Goal: Information Seeking & Learning: Check status

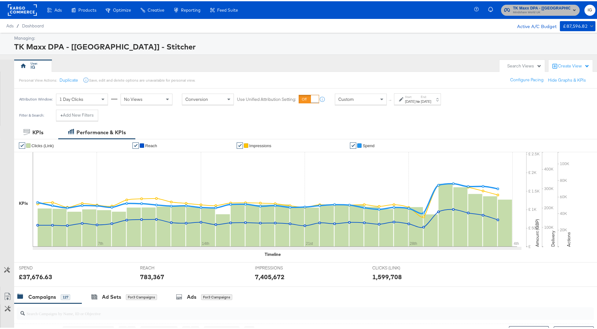
click at [544, 12] on span "Mindshare World UK" at bounding box center [541, 11] width 57 height 5
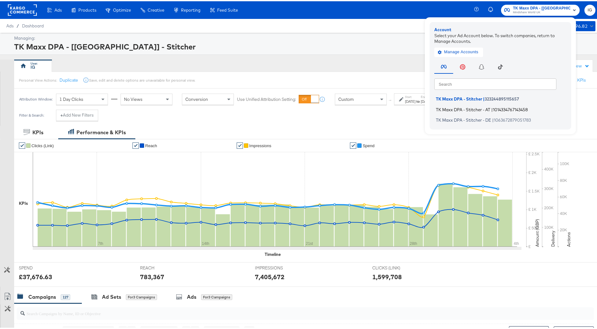
click at [496, 110] on span "1014334767143458" at bounding box center [510, 108] width 35 height 5
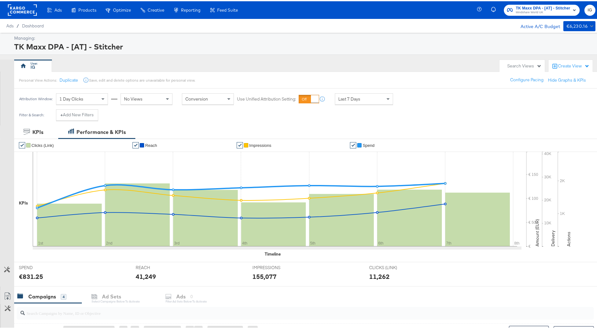
click at [363, 100] on div "Last 7 Days" at bounding box center [364, 97] width 58 height 11
click at [414, 98] on div "Sep 8th 2025" at bounding box center [410, 100] width 10 height 5
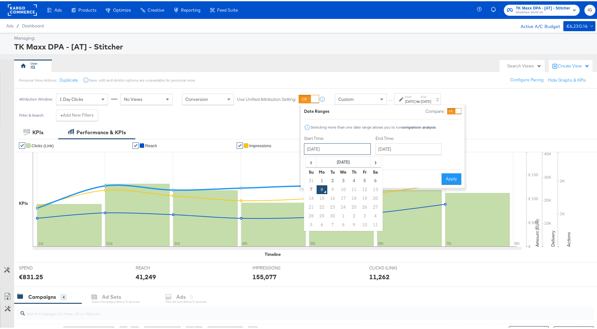
click at [356, 144] on input "September 8th 2025" at bounding box center [337, 147] width 67 height 11
click at [314, 164] on span "‹" at bounding box center [311, 160] width 10 height 9
click at [309, 225] on td "31" at bounding box center [311, 223] width 11 height 9
type input "[DATE]"
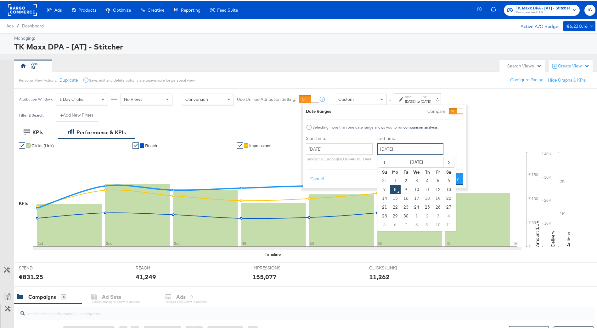
click at [383, 152] on input "September 8th 2025" at bounding box center [411, 147] width 66 height 11
click at [383, 186] on td "7" at bounding box center [384, 188] width 11 height 9
type input "September 7th 2025"
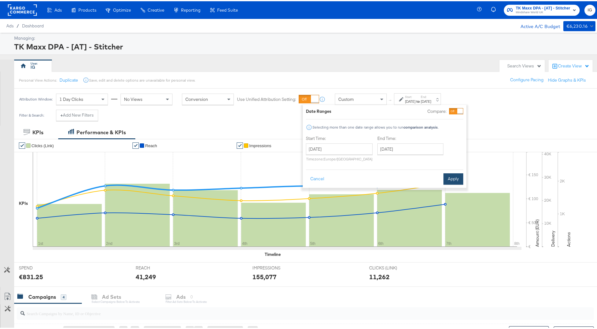
click at [457, 177] on button "Apply" at bounding box center [454, 177] width 20 height 11
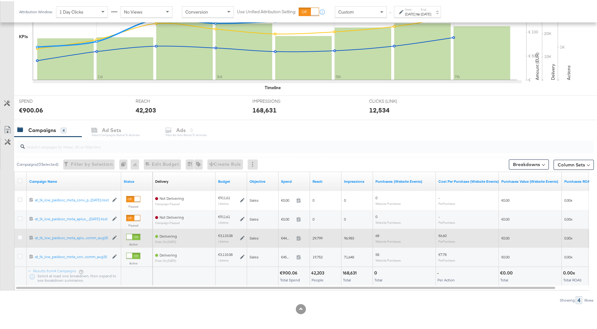
scroll to position [168, 0]
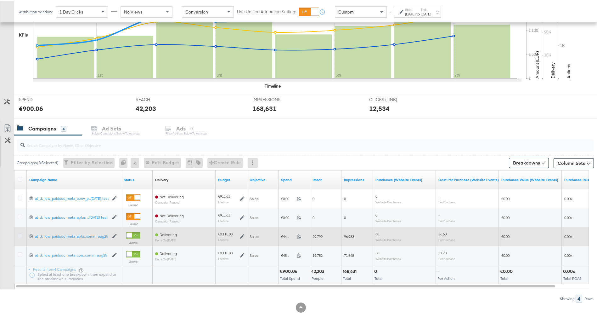
click at [18, 234] on icon at bounding box center [20, 234] width 5 height 5
click at [0, 0] on input "checkbox" at bounding box center [0, 0] width 0 height 0
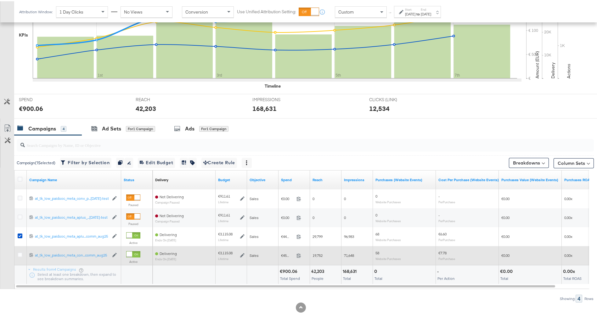
drag, startPoint x: 22, startPoint y: 254, endPoint x: 22, endPoint y: 248, distance: 6.0
click at [20, 252] on icon at bounding box center [20, 253] width 5 height 5
click at [0, 0] on input "checkbox" at bounding box center [0, 0] width 0 height 0
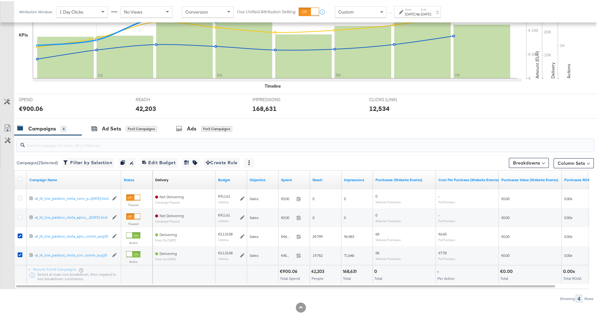
click at [106, 147] on input "search" at bounding box center [283, 141] width 516 height 12
click at [108, 163] on span "Filter by Selection Filter 2 campaigns" at bounding box center [89, 161] width 48 height 8
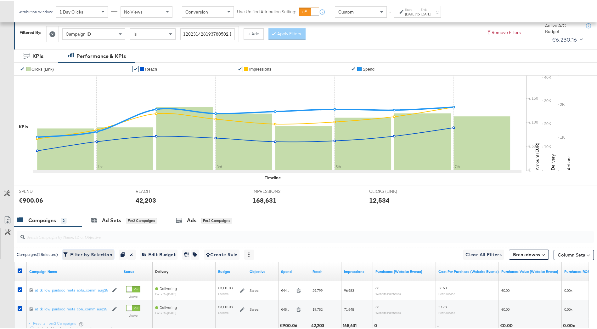
scroll to position [145, 0]
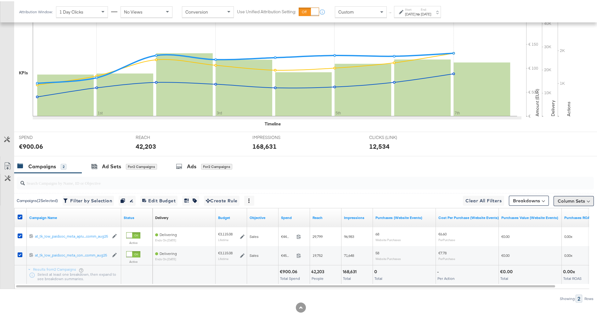
click at [562, 199] on button "Column Sets" at bounding box center [574, 200] width 40 height 10
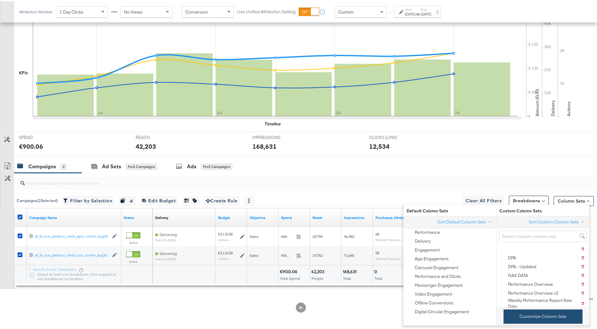
click at [556, 313] on button "Customize Column Sets" at bounding box center [543, 315] width 79 height 14
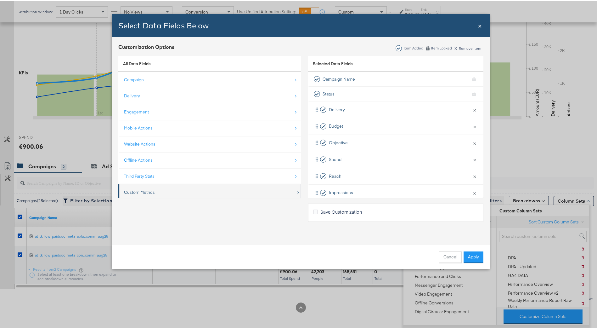
click at [206, 187] on div "Custom Metrics" at bounding box center [210, 191] width 172 height 13
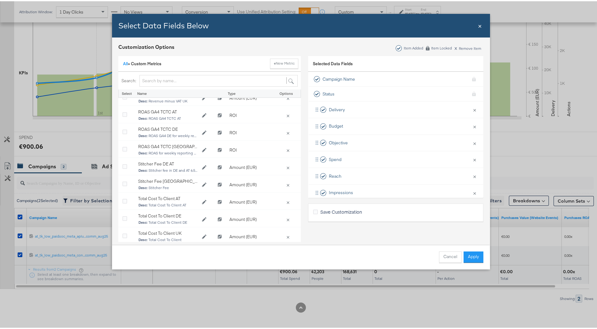
scroll to position [239, 0]
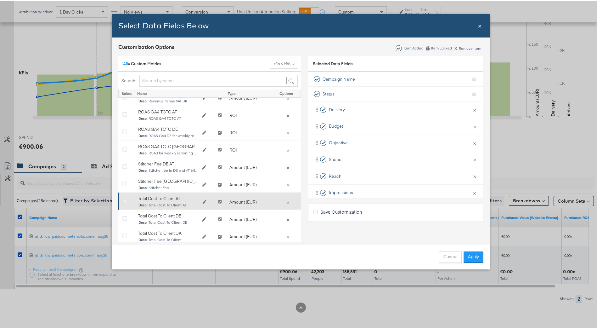
click at [123, 198] on icon "Bulk Add Locations Modal" at bounding box center [125, 200] width 5 height 5
click at [0, 0] on input "Bulk Add Locations Modal" at bounding box center [0, 0] width 0 height 0
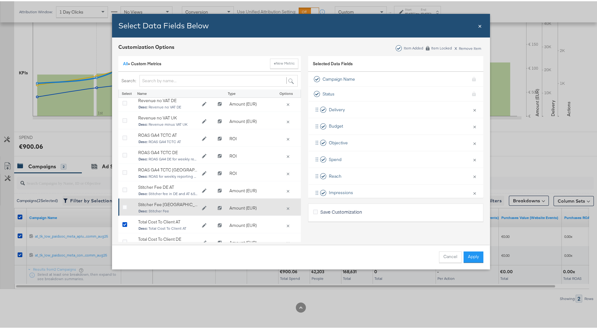
scroll to position [208, 0]
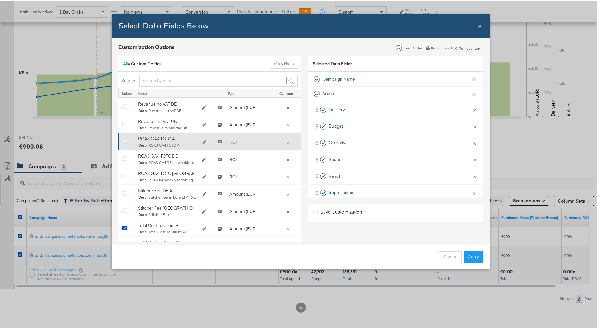
click at [123, 141] on icon "Bulk Add Locations Modal" at bounding box center [125, 140] width 5 height 5
click at [0, 0] on input "Bulk Add Locations Modal" at bounding box center [0, 0] width 0 height 0
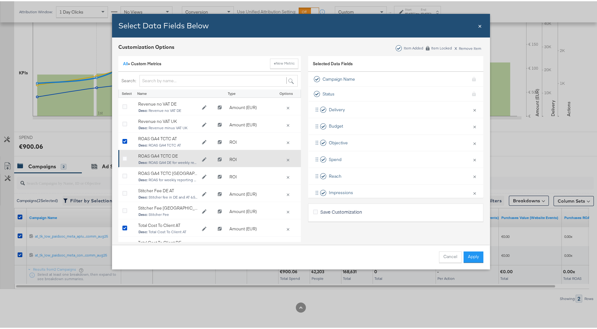
scroll to position [176, 0]
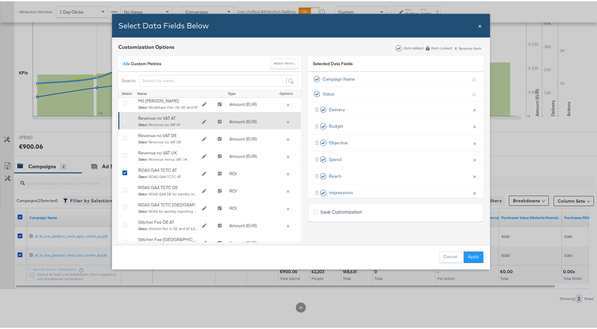
click at [123, 122] on icon "Bulk Add Locations Modal" at bounding box center [125, 119] width 5 height 5
click at [0, 0] on input "Bulk Add Locations Modal" at bounding box center [0, 0] width 0 height 0
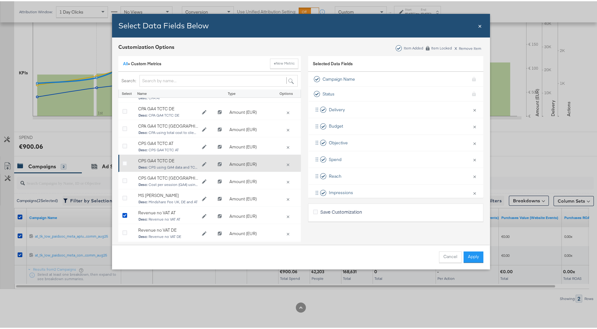
scroll to position [50, 0]
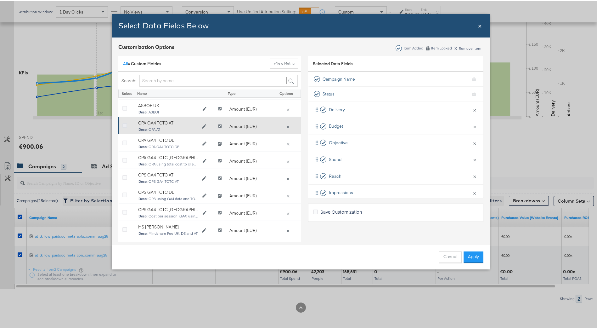
click at [123, 125] on icon "Bulk Add Locations Modal" at bounding box center [125, 124] width 5 height 5
click at [0, 0] on input "Bulk Add Locations Modal" at bounding box center [0, 0] width 0 height 0
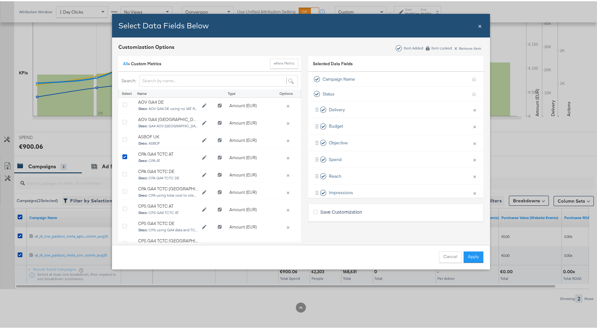
scroll to position [19, 0]
click at [124, 64] on link "All" at bounding box center [125, 63] width 5 height 6
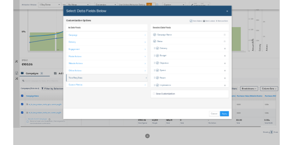
scroll to position [9, 0]
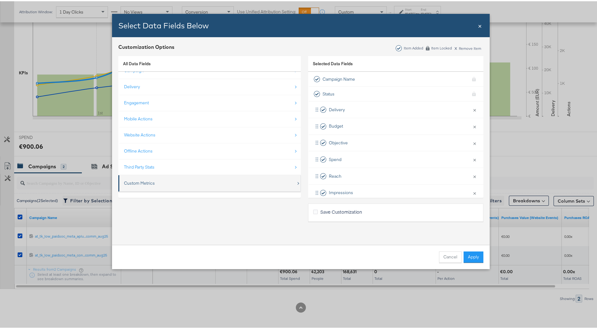
click at [169, 178] on div "Custom Metrics" at bounding box center [210, 181] width 172 height 13
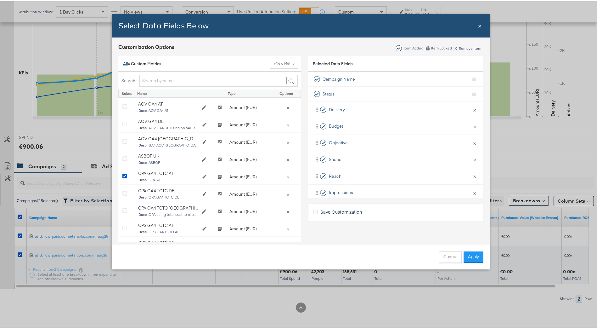
click at [123, 60] on link "All" at bounding box center [125, 63] width 5 height 6
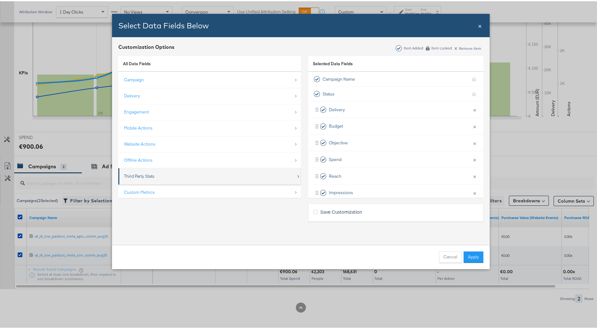
click at [171, 174] on div "Third Party Stats" at bounding box center [210, 174] width 172 height 13
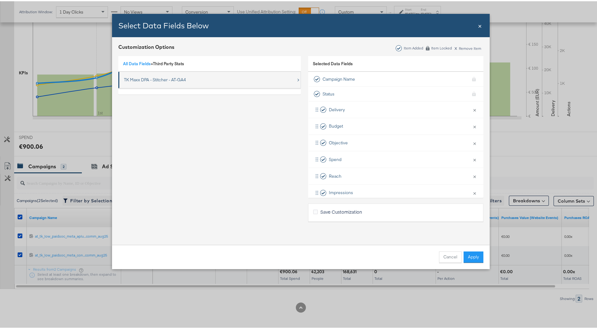
click at [163, 81] on div "TK Maxx DPA - Stitcher - AT-GA4" at bounding box center [155, 79] width 62 height 6
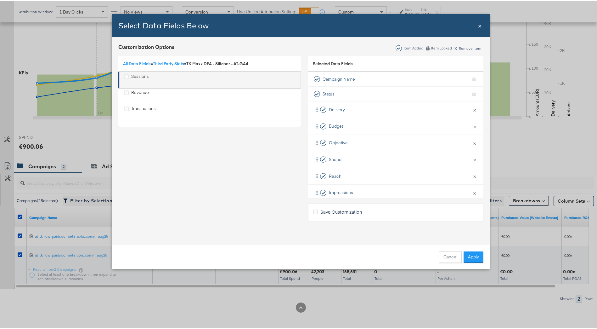
click at [154, 80] on div "Sessions" at bounding box center [210, 78] width 172 height 13
click at [124, 77] on icon "Sessions" at bounding box center [126, 75] width 5 height 5
click at [0, 0] on input "Sessions" at bounding box center [0, 0] width 0 height 0
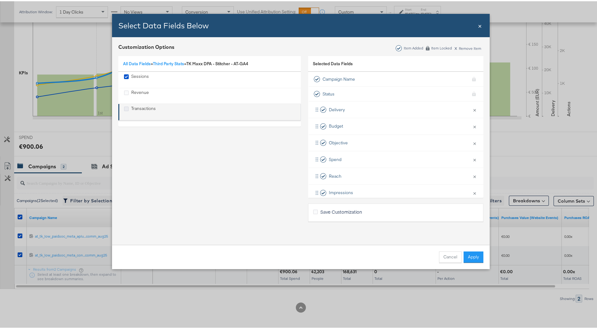
click at [124, 106] on icon "Transactions" at bounding box center [126, 107] width 5 height 5
click at [0, 0] on input "Transactions" at bounding box center [0, 0] width 0 height 0
click at [471, 252] on button "Apply" at bounding box center [474, 255] width 20 height 11
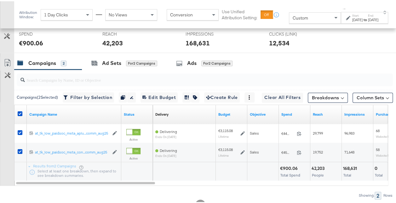
scroll to position [277, 0]
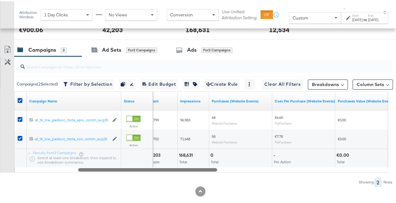
drag, startPoint x: 151, startPoint y: 167, endPoint x: 214, endPoint y: 167, distance: 63.6
click at [214, 167] on div at bounding box center [147, 167] width 139 height 5
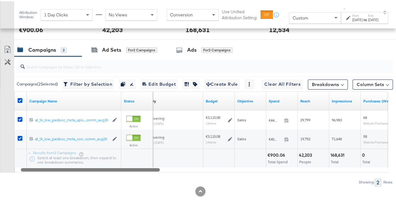
drag, startPoint x: 205, startPoint y: 167, endPoint x: 142, endPoint y: 160, distance: 64.0
click at [141, 160] on div "Campaign Name Status Delivery Sorting Unavailable Budget Objective Spend Reach …" at bounding box center [201, 130] width 374 height 81
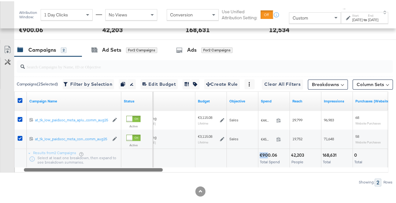
drag, startPoint x: 261, startPoint y: 151, endPoint x: 266, endPoint y: 151, distance: 5.4
click at [266, 151] on div "€900.06" at bounding box center [270, 154] width 20 height 6
click at [264, 151] on div "€900.06" at bounding box center [270, 154] width 20 height 6
click at [260, 152] on div "€900.06" at bounding box center [270, 154] width 20 height 6
drag, startPoint x: 266, startPoint y: 151, endPoint x: 278, endPoint y: 151, distance: 12.0
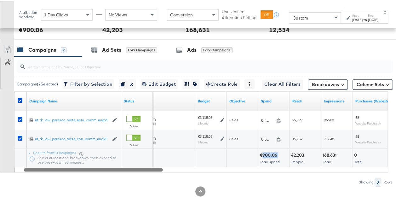
click at [278, 151] on div "€900.06" at bounding box center [270, 154] width 20 height 6
drag, startPoint x: 278, startPoint y: 151, endPoint x: 268, endPoint y: 150, distance: 9.5
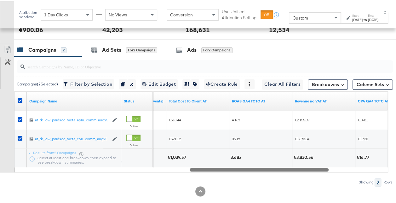
drag, startPoint x: 126, startPoint y: 165, endPoint x: 295, endPoint y: 155, distance: 169.4
click at [291, 156] on div "Campaign Name Status Purchases ROAS (Website Events) Total Cost To Client AT RO…" at bounding box center [201, 130] width 374 height 81
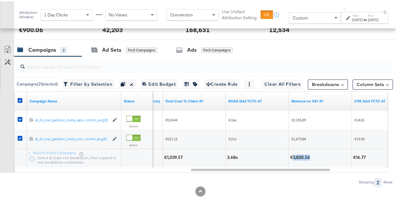
drag, startPoint x: 292, startPoint y: 154, endPoint x: 310, endPoint y: 154, distance: 18.0
click at [310, 154] on div "€3,830.56" at bounding box center [301, 156] width 22 height 6
copy div "3,830.56"
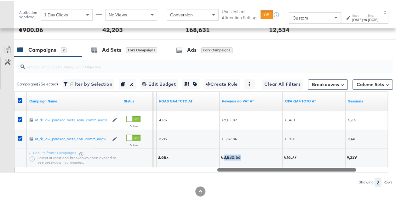
drag, startPoint x: 280, startPoint y: 166, endPoint x: 311, endPoint y: 164, distance: 30.6
click at [310, 166] on div at bounding box center [286, 167] width 139 height 5
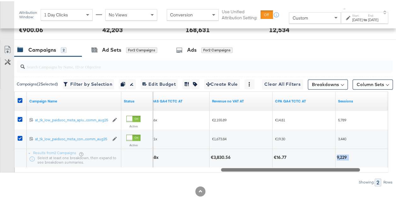
drag, startPoint x: 336, startPoint y: 154, endPoint x: 349, endPoint y: 152, distance: 13.3
click at [349, 152] on div "9,229" at bounding box center [366, 156] width 63 height 19
copy div "9,229"
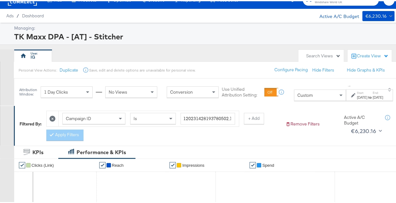
scroll to position [0, 0]
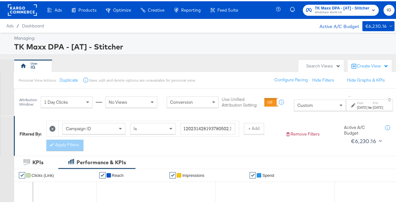
click at [357, 103] on label "Start:" at bounding box center [362, 102] width 10 height 4
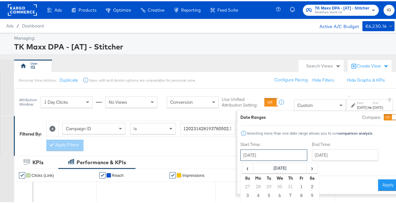
click at [276, 157] on input "[DATE]" at bounding box center [273, 153] width 67 height 11
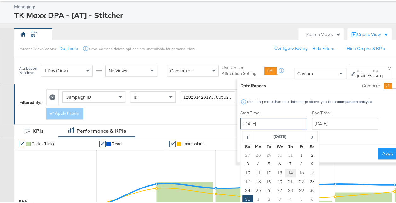
scroll to position [63, 0]
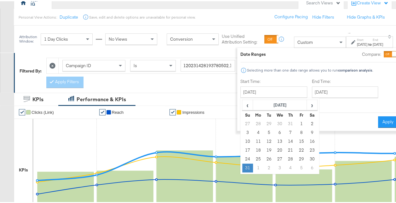
click at [242, 164] on td "31" at bounding box center [247, 166] width 11 height 9
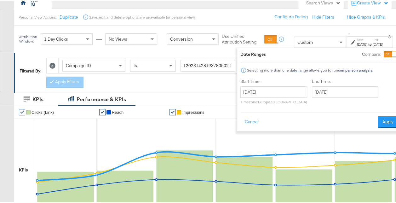
drag, startPoint x: 326, startPoint y: 97, endPoint x: 326, endPoint y: 92, distance: 5.7
click at [326, 98] on div "End Time: September 7th 2025 ‹ September 2025 › Su Mo Tu We Th Fr Sa 31 1 2 3 4…" at bounding box center [346, 91] width 69 height 29
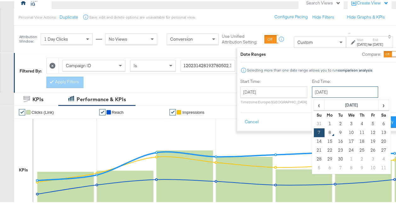
click at [327, 90] on input "September 7th 2025" at bounding box center [345, 90] width 66 height 11
click at [378, 105] on span "›" at bounding box center [383, 103] width 10 height 9
click at [314, 105] on span "‹" at bounding box center [319, 103] width 10 height 9
click at [313, 120] on td "31" at bounding box center [318, 122] width 11 height 9
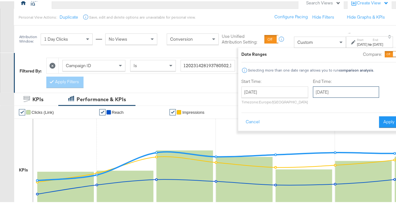
click at [316, 91] on input "[DATE]" at bounding box center [346, 90] width 66 height 11
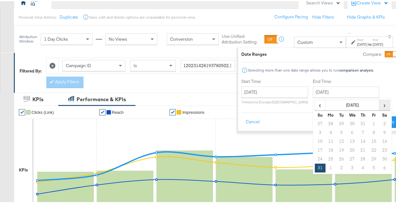
click at [379, 104] on span "›" at bounding box center [384, 103] width 10 height 9
click at [379, 124] on td "6" at bounding box center [384, 122] width 11 height 9
type input "[DATE]"
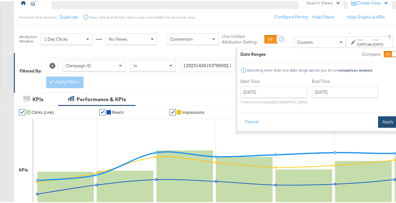
click at [380, 121] on button "Apply" at bounding box center [388, 120] width 20 height 11
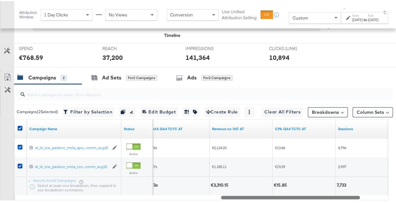
scroll to position [283, 0]
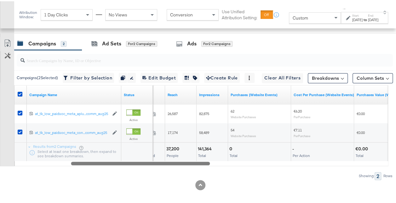
drag, startPoint x: 240, startPoint y: 159, endPoint x: 146, endPoint y: 163, distance: 94.0
click at [91, 157] on div "Campaign Name Status Spend Reach Impressions Purchases (Website Events) Cost Pe…" at bounding box center [201, 124] width 374 height 81
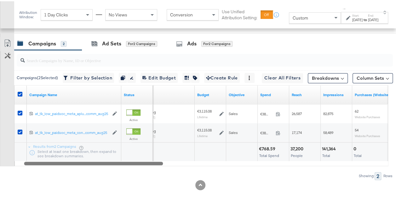
drag, startPoint x: 203, startPoint y: 161, endPoint x: 202, endPoint y: 149, distance: 11.4
click at [144, 155] on div "Campaign Name Status Delivery Sorting Unavailable Budget Objective Spend Reach …" at bounding box center [201, 124] width 374 height 81
drag, startPoint x: 260, startPoint y: 148, endPoint x: 275, endPoint y: 147, distance: 15.1
click at [275, 147] on div "€768.59" at bounding box center [271, 148] width 29 height 6
drag, startPoint x: 275, startPoint y: 147, endPoint x: 264, endPoint y: 145, distance: 10.9
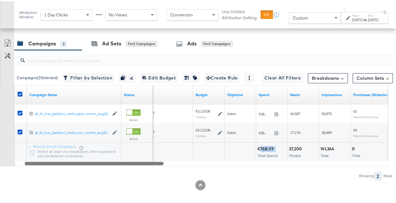
copy div "768.59"
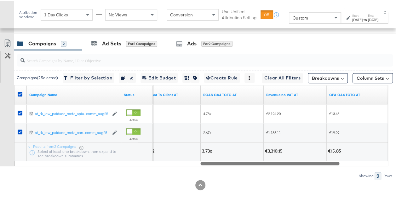
drag, startPoint x: 157, startPoint y: 160, endPoint x: 322, endPoint y: 161, distance: 164.1
click at [326, 162] on div at bounding box center [269, 161] width 139 height 5
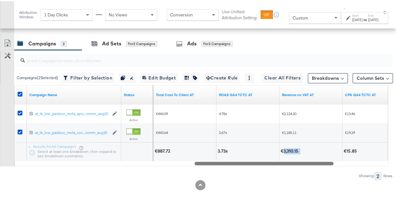
drag, startPoint x: 283, startPoint y: 148, endPoint x: 300, endPoint y: 149, distance: 17.7
click at [300, 149] on div "€3,310.15" at bounding box center [311, 150] width 60 height 6
copy div "3,310.15"
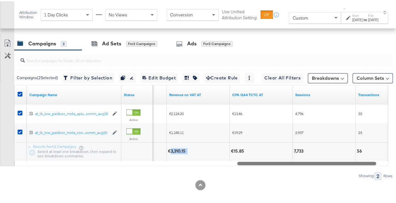
drag, startPoint x: 231, startPoint y: 160, endPoint x: 283, endPoint y: 157, distance: 52.7
click at [277, 162] on div at bounding box center [306, 161] width 139 height 5
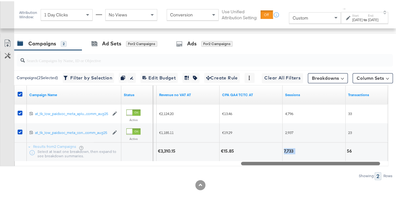
drag, startPoint x: 283, startPoint y: 147, endPoint x: 296, endPoint y: 150, distance: 13.2
click at [296, 150] on div "7,733" at bounding box center [313, 150] width 63 height 19
copy div "7,733"
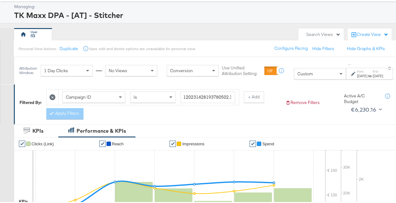
scroll to position [0, 0]
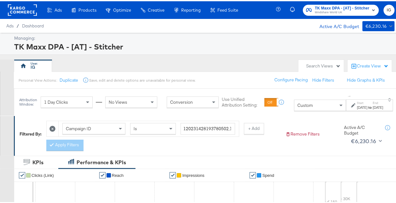
click at [367, 104] on strong "to" at bounding box center [369, 106] width 5 height 5
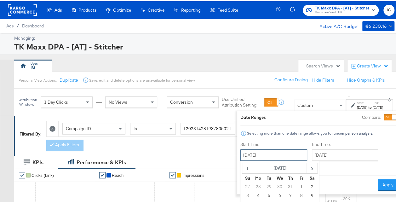
click at [272, 151] on input "[DATE]" at bounding box center [273, 153] width 67 height 11
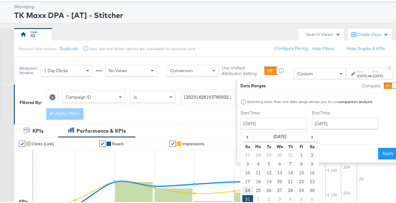
click at [242, 189] on td "24" at bounding box center [247, 189] width 11 height 9
type input "[DATE]"
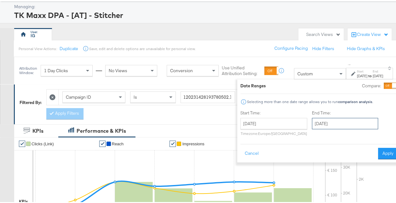
click at [328, 121] on input "[DATE]" at bounding box center [345, 122] width 66 height 11
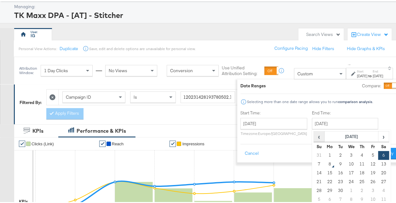
click at [314, 137] on span "‹" at bounding box center [319, 134] width 10 height 9
click at [378, 191] on td "30" at bounding box center [383, 189] width 11 height 9
type input "[DATE]"
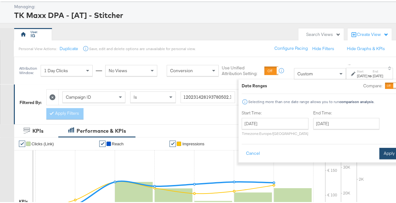
click at [379, 151] on button "Apply" at bounding box center [389, 151] width 20 height 11
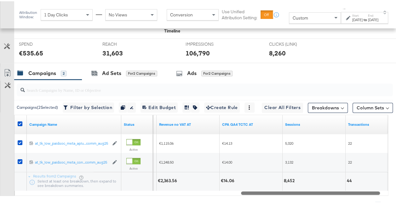
scroll to position [285, 0]
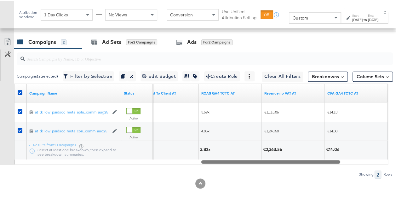
drag, startPoint x: 273, startPoint y: 157, endPoint x: 229, endPoint y: 195, distance: 58.3
click at [229, 195] on div "KPIs Performance & KPIs Customize KPIs ✔ Clicks (Link) ✔ Reach ✔ Impressions ✔ …" at bounding box center [200, 37] width 401 height 334
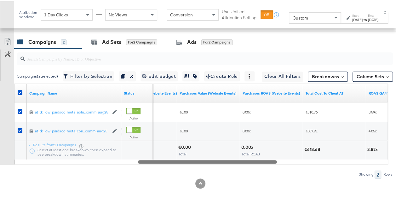
drag, startPoint x: 236, startPoint y: 159, endPoint x: 172, endPoint y: 172, distance: 64.9
click at [172, 172] on div "Campaigns ( 2 Selected) Filter by Selection Filter 2 campaigns Duplicate 2 camp…" at bounding box center [196, 111] width 393 height 129
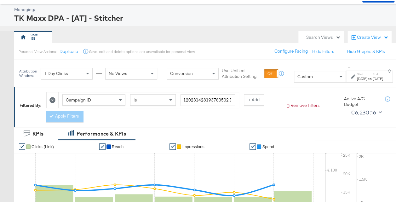
scroll to position [2, 0]
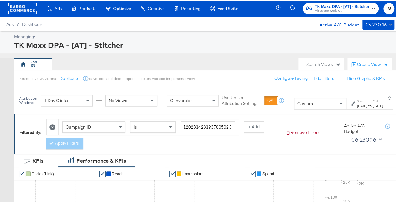
click at [367, 102] on strong "to" at bounding box center [369, 104] width 5 height 5
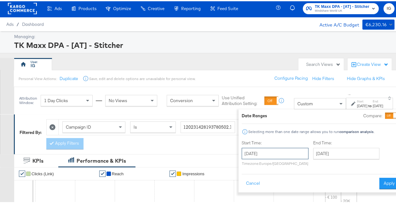
click at [259, 153] on input "[DATE]" at bounding box center [275, 151] width 67 height 11
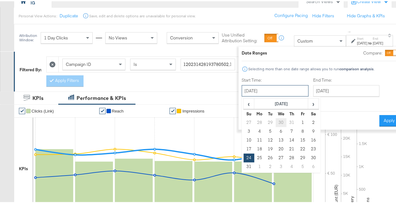
scroll to position [65, 0]
click at [243, 165] on td "31" at bounding box center [248, 165] width 11 height 9
type input "[DATE]"
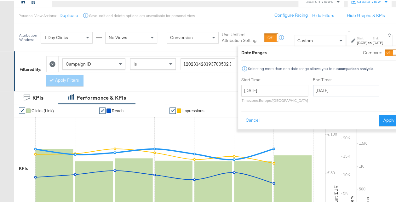
click at [323, 86] on input "[DATE]" at bounding box center [346, 88] width 66 height 11
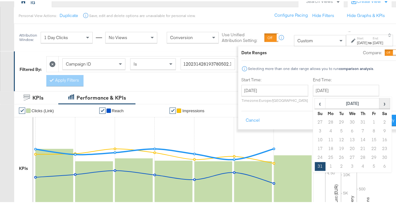
click at [379, 104] on span "›" at bounding box center [384, 101] width 10 height 9
click at [379, 118] on td "6" at bounding box center [384, 121] width 11 height 9
type input "[DATE]"
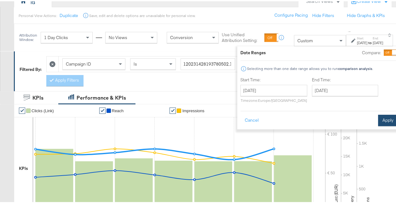
click at [378, 118] on button "Apply" at bounding box center [388, 118] width 20 height 11
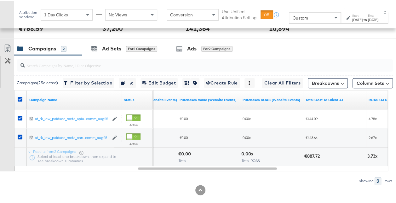
scroll to position [285, 0]
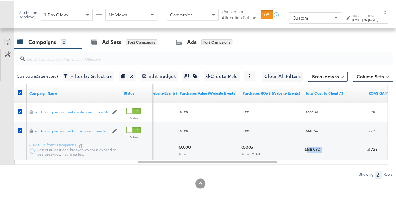
drag, startPoint x: 307, startPoint y: 146, endPoint x: 322, endPoint y: 146, distance: 14.2
click at [322, 146] on div "€887.72" at bounding box center [334, 148] width 60 height 6
drag, startPoint x: 322, startPoint y: 146, endPoint x: 313, endPoint y: 145, distance: 8.2
copy div "887.72"
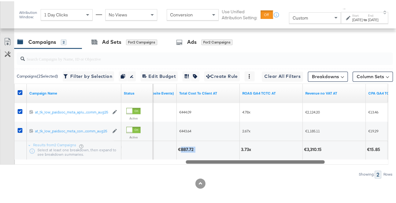
drag, startPoint x: 265, startPoint y: 158, endPoint x: 308, endPoint y: 161, distance: 43.6
click at [308, 161] on div "Campaign Name Status Purchases ROAS (Website Events) Total Cost To Client AT RO…" at bounding box center [201, 122] width 374 height 81
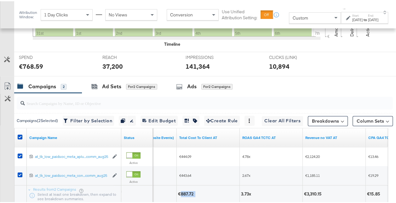
scroll to position [254, 0]
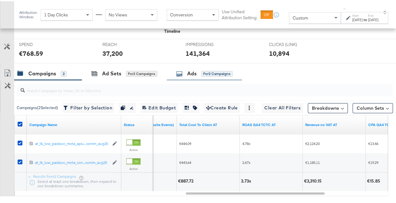
click at [192, 71] on div "Ads" at bounding box center [191, 72] width 9 height 7
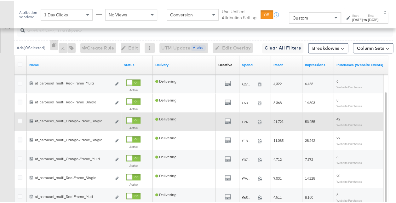
scroll to position [379, 0]
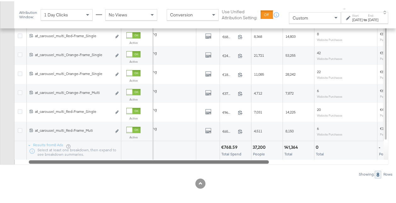
drag, startPoint x: 251, startPoint y: 159, endPoint x: 267, endPoint y: 154, distance: 16.5
click at [264, 159] on div at bounding box center [149, 159] width 240 height 5
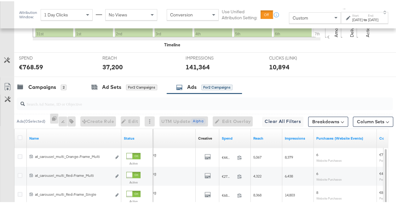
scroll to position [254, 0]
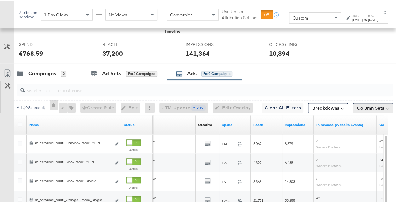
click at [378, 102] on button "Column Sets" at bounding box center [373, 107] width 40 height 10
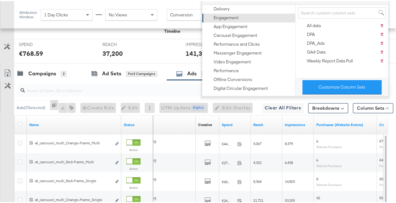
click at [239, 18] on div "Engagement" at bounding box center [248, 16] width 85 height 9
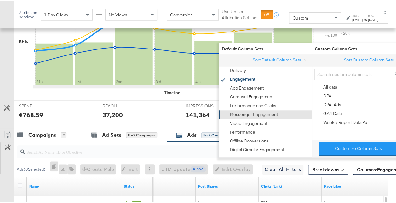
scroll to position [191, 0]
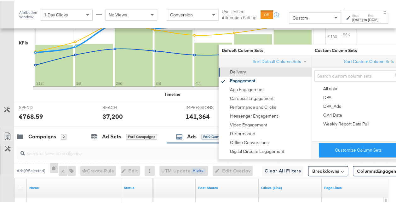
click at [263, 71] on div "Delivery" at bounding box center [264, 70] width 85 height 9
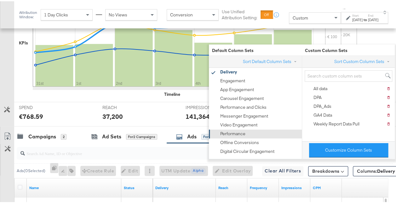
click at [255, 135] on div "Performance" at bounding box center [254, 132] width 85 height 9
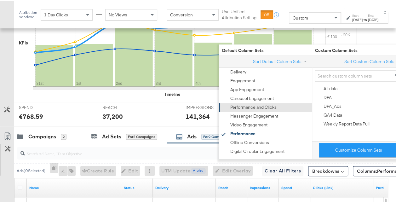
click at [274, 104] on div "Performance and Clicks" at bounding box center [253, 106] width 46 height 6
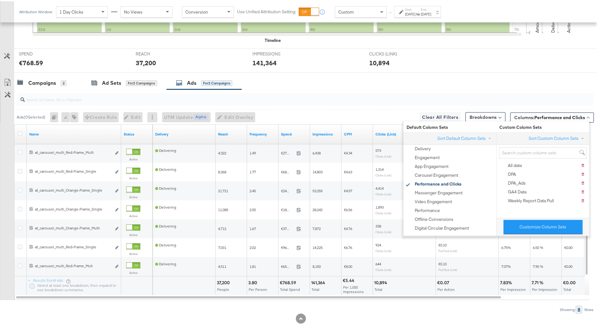
scroll to position [239, 0]
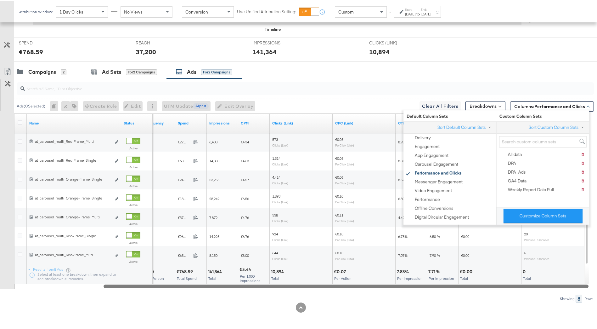
drag, startPoint x: 414, startPoint y: 284, endPoint x: 561, endPoint y: 278, distance: 147.2
click at [561, 278] on div "Name Status Frequency Spend Impressions CPM Clicks (Link) CPC (Link) CTR (All) …" at bounding box center [301, 199] width 575 height 175
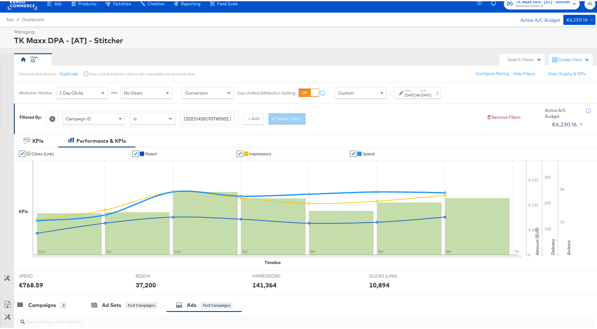
scroll to position [0, 0]
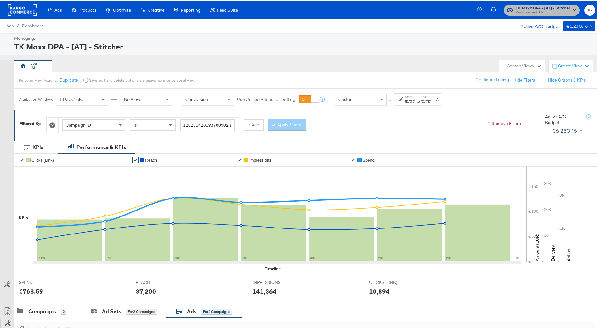
click at [544, 13] on span "Mindshare World UK" at bounding box center [543, 11] width 54 height 5
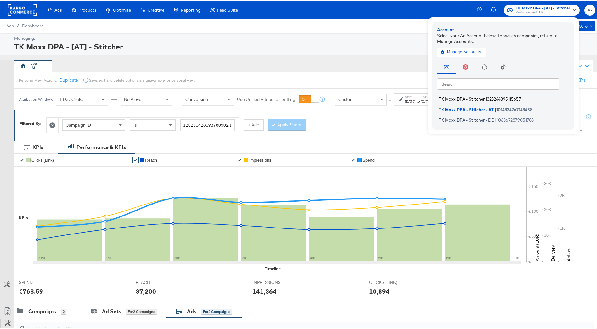
click at [507, 97] on span "323244895115657" at bounding box center [505, 97] width 34 height 5
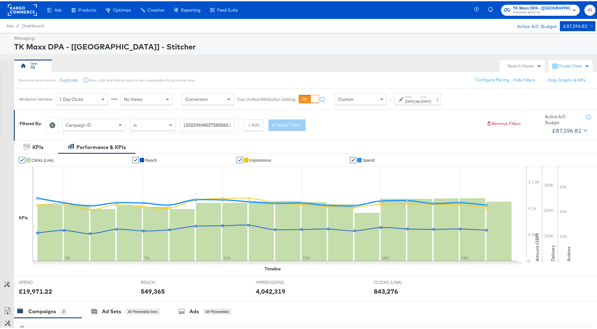
click at [416, 101] on div "[DATE]" at bounding box center [410, 100] width 10 height 5
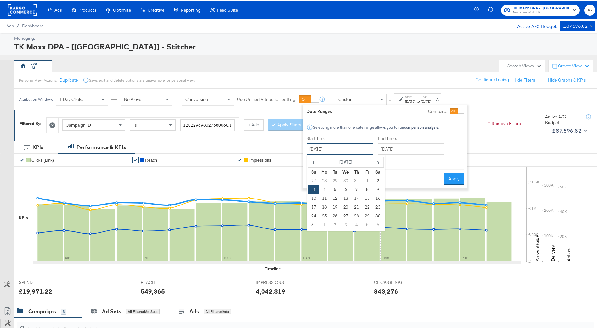
click at [356, 152] on input "[DATE]" at bounding box center [340, 147] width 67 height 11
drag, startPoint x: 316, startPoint y: 223, endPoint x: 312, endPoint y: 222, distance: 3.5
click at [313, 223] on td "31" at bounding box center [314, 223] width 11 height 9
type input "[DATE]"
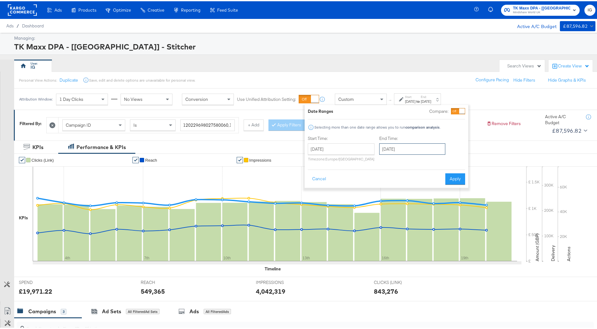
click at [389, 148] on input "[DATE]" at bounding box center [412, 147] width 66 height 11
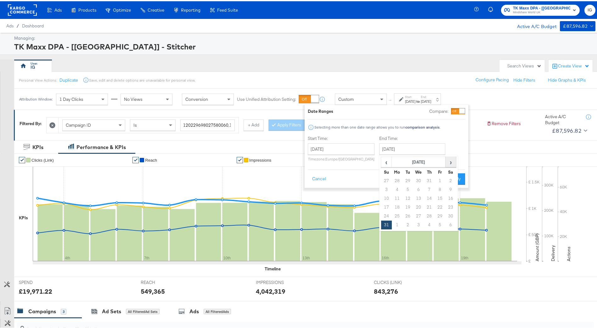
click at [448, 161] on span "›" at bounding box center [451, 160] width 10 height 9
click at [450, 182] on td "6" at bounding box center [451, 179] width 11 height 9
type input "[DATE]"
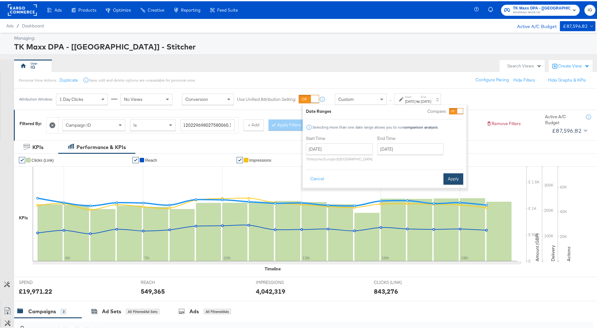
click at [456, 175] on button "Apply" at bounding box center [454, 177] width 20 height 11
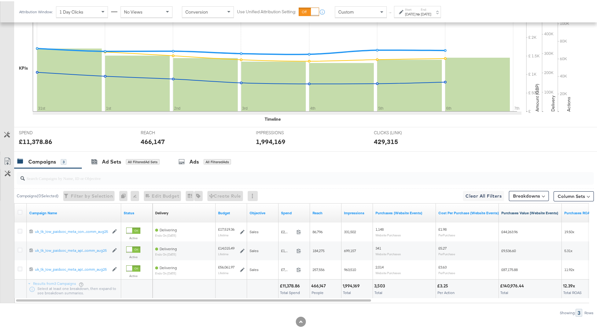
scroll to position [154, 0]
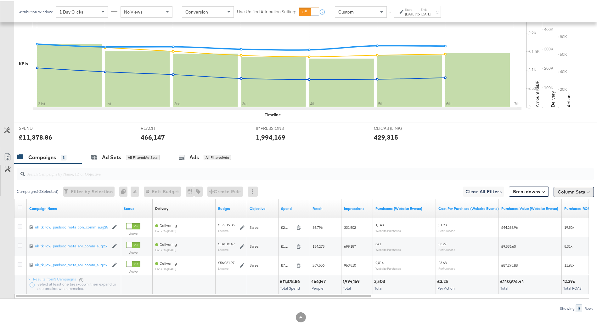
click at [557, 190] on button "Column Sets" at bounding box center [574, 190] width 40 height 10
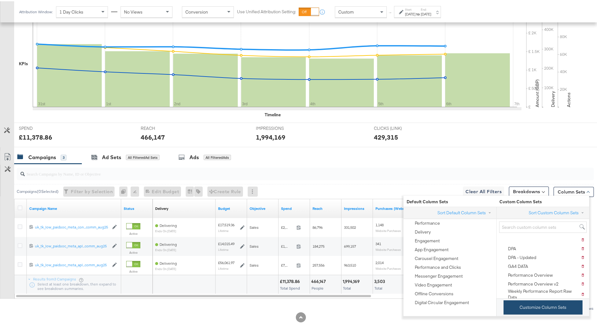
click at [560, 305] on button "Customize Column Sets" at bounding box center [543, 306] width 79 height 14
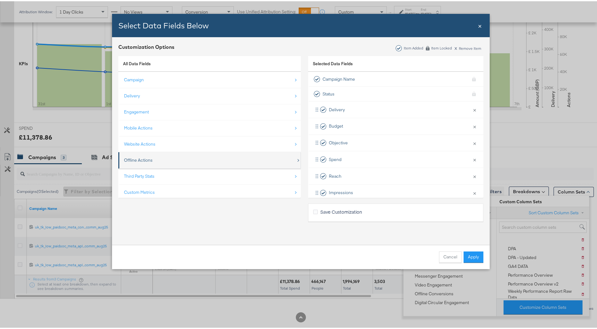
scroll to position [9, 0]
click at [221, 162] on div "Third Party Stats" at bounding box center [210, 165] width 172 height 13
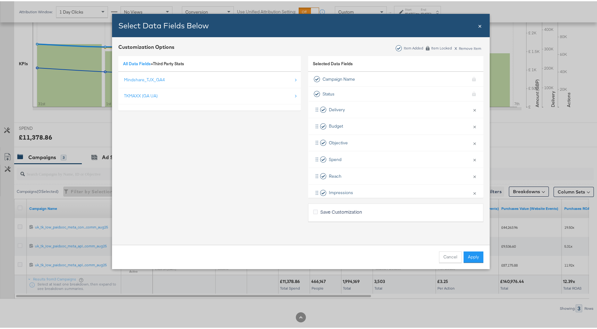
scroll to position [0, 0]
click at [201, 82] on div "Mindshare_TJX_GA4" at bounding box center [210, 78] width 172 height 13
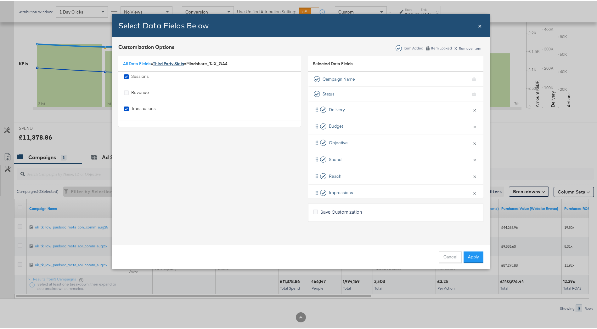
click at [165, 61] on link "Third Party Stats" at bounding box center [168, 63] width 31 height 6
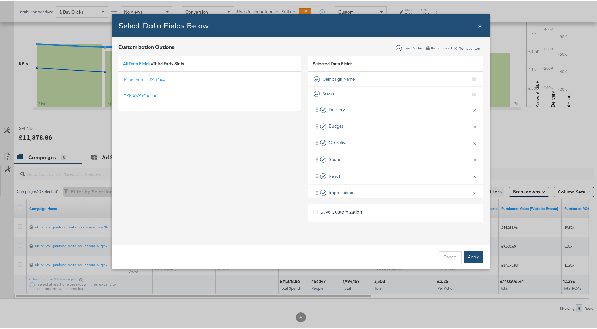
click at [465, 255] on button "Apply" at bounding box center [474, 255] width 20 height 11
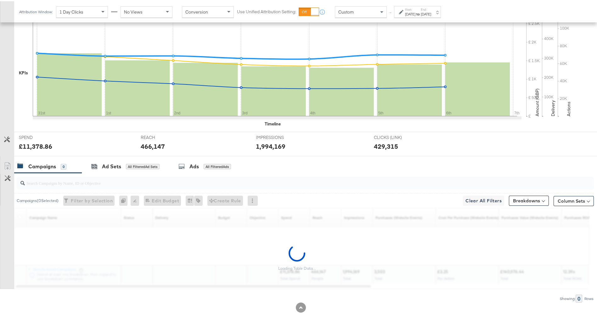
scroll to position [154, 0]
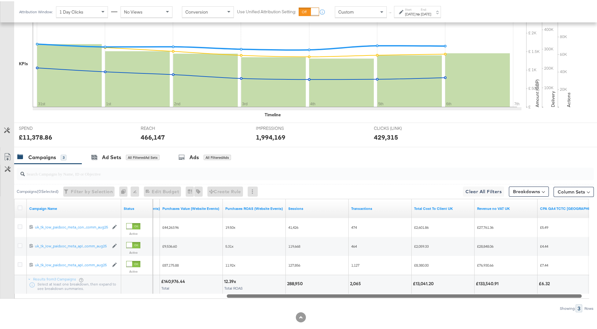
drag, startPoint x: 329, startPoint y: 294, endPoint x: 537, endPoint y: 306, distance: 208.5
click at [537, 306] on div "Campaigns ( 0 Selected) Filter by Selection Filter 0 campaigns 0 Rename 0 campa…" at bounding box center [297, 237] width 594 height 148
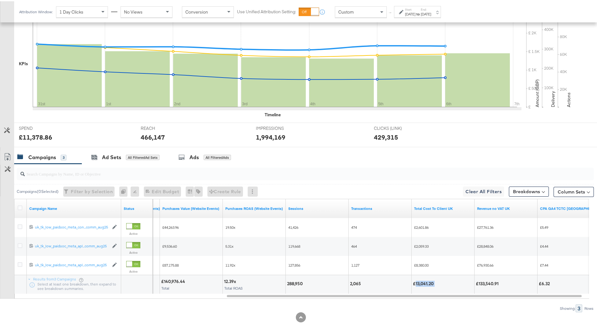
drag, startPoint x: 416, startPoint y: 283, endPoint x: 435, endPoint y: 283, distance: 19.5
click at [435, 283] on div "£13,041.20" at bounding box center [424, 282] width 23 height 6
drag, startPoint x: 435, startPoint y: 283, endPoint x: 429, endPoint y: 283, distance: 6.3
copy div "13,041.20"
drag, startPoint x: 479, startPoint y: 283, endPoint x: 499, endPoint y: 283, distance: 19.9
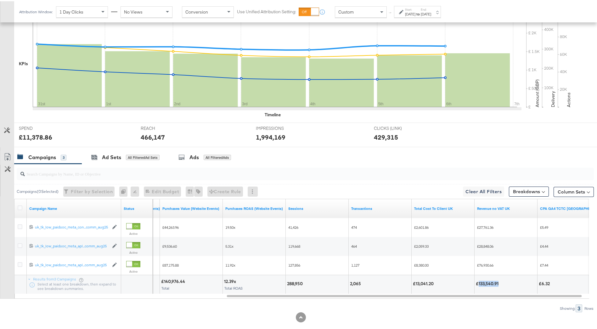
click at [499, 283] on div "£133,540.91" at bounding box center [488, 282] width 25 height 6
copy div "133,540.91"
drag, startPoint x: 283, startPoint y: 281, endPoint x: 304, endPoint y: 283, distance: 21.5
click at [304, 283] on div "£3.25 Per Action £140,976.44 Total 12.39x Total ROAS 288,950 2,065 £13,041.20 £…" at bounding box center [207, 282] width 787 height 19
click at [303, 284] on div "288,950" at bounding box center [296, 282] width 18 height 6
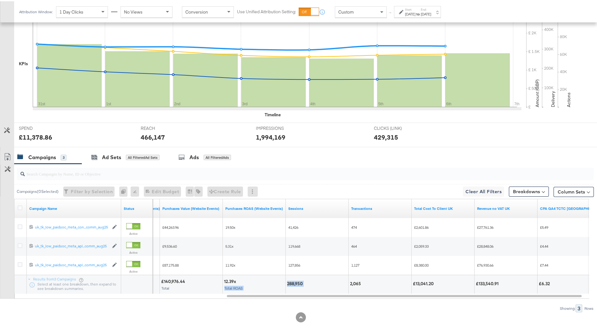
click at [292, 282] on div "288,950" at bounding box center [296, 282] width 18 height 6
drag, startPoint x: 288, startPoint y: 282, endPoint x: 304, endPoint y: 282, distance: 16.4
click at [304, 282] on div "288,950" at bounding box center [296, 282] width 18 height 6
copy div "288,950"
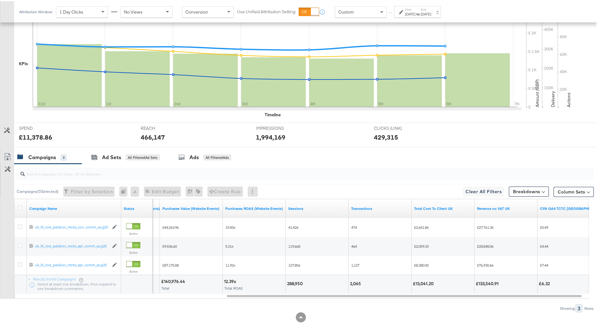
click at [417, 281] on div "£13,041.20" at bounding box center [424, 282] width 23 height 6
drag, startPoint x: 416, startPoint y: 282, endPoint x: 437, endPoint y: 282, distance: 21.1
click at [437, 282] on div "£13,041.20" at bounding box center [443, 282] width 60 height 6
copy div "13,041.20"
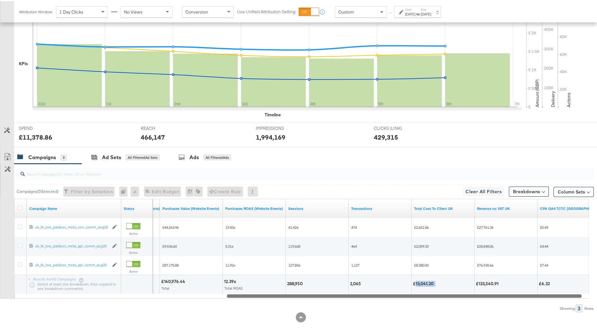
click at [294, 296] on div at bounding box center [404, 294] width 355 height 5
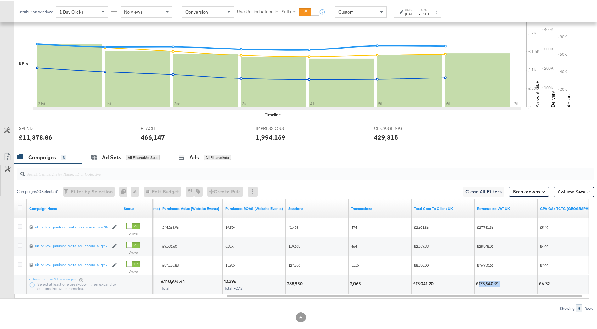
drag, startPoint x: 478, startPoint y: 282, endPoint x: 502, endPoint y: 285, distance: 23.5
click at [502, 285] on div "£133,540.91" at bounding box center [506, 282] width 60 height 6
drag, startPoint x: 502, startPoint y: 285, endPoint x: 491, endPoint y: 284, distance: 10.8
copy div "133,540.91"
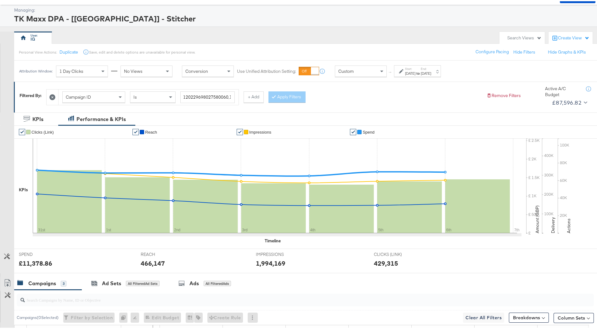
scroll to position [0, 0]
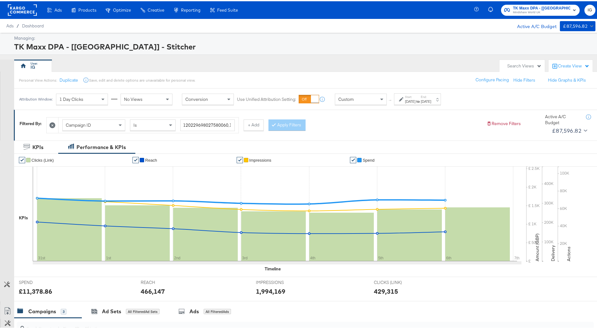
click at [416, 97] on label "Start:" at bounding box center [410, 96] width 10 height 4
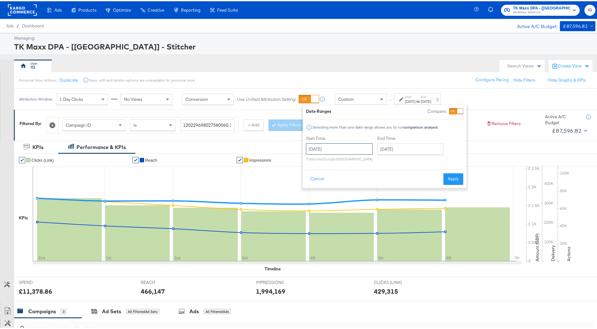
click at [347, 149] on input "[DATE]" at bounding box center [339, 147] width 67 height 11
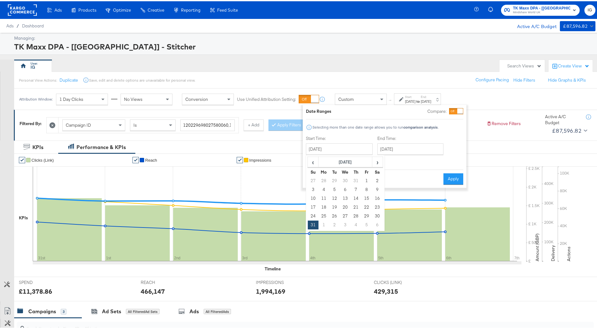
click at [312, 187] on td "3" at bounding box center [313, 188] width 11 height 9
type input "[DATE]"
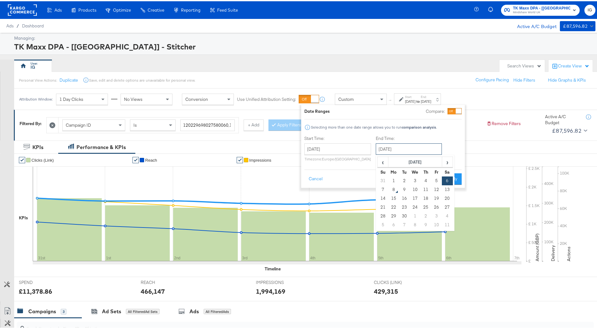
click at [392, 148] on input "[DATE]" at bounding box center [409, 147] width 66 height 11
click at [386, 160] on span "‹" at bounding box center [383, 160] width 10 height 9
click at [448, 192] on td "9" at bounding box center [447, 188] width 11 height 9
type input "[DATE]"
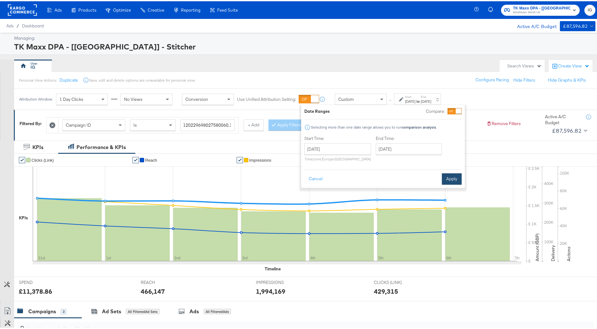
click at [451, 176] on button "Apply" at bounding box center [452, 177] width 20 height 11
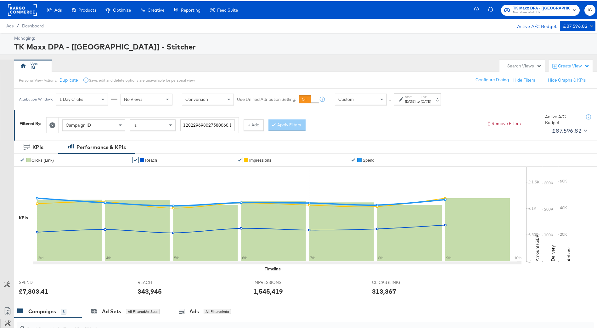
click at [416, 99] on div "[DATE]" at bounding box center [410, 100] width 10 height 5
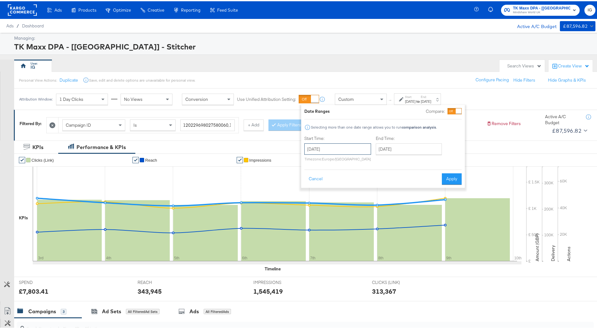
click at [359, 145] on input "[DATE]" at bounding box center [338, 147] width 67 height 11
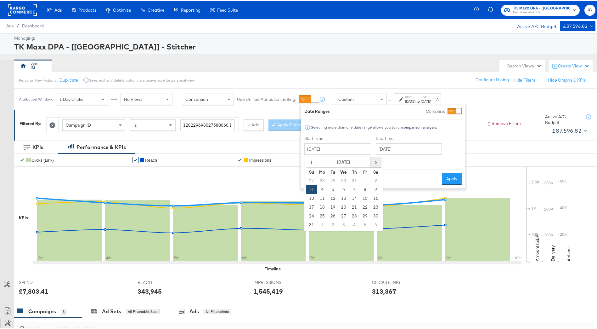
click at [374, 162] on span "›" at bounding box center [376, 160] width 10 height 9
click at [314, 164] on span "‹" at bounding box center [312, 160] width 10 height 9
drag, startPoint x: 310, startPoint y: 216, endPoint x: 308, endPoint y: 222, distance: 6.5
click at [310, 218] on td "24" at bounding box center [311, 214] width 11 height 9
type input "[DATE]"
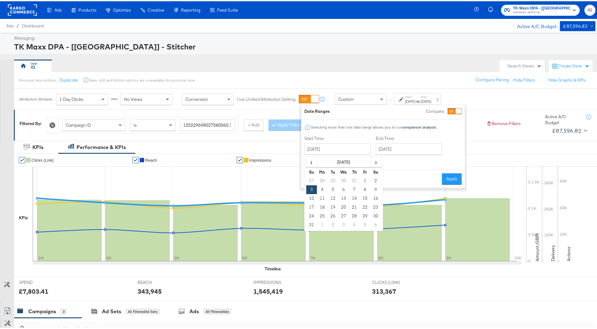
type input "[DATE]"
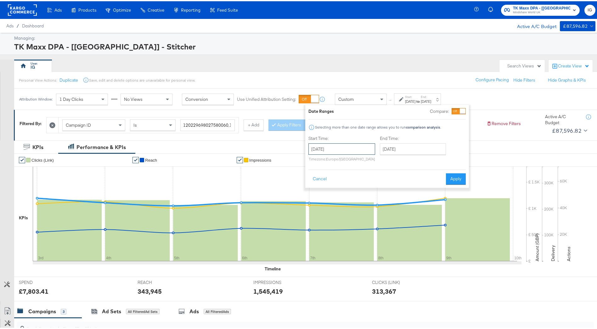
click at [326, 147] on input "[DATE]" at bounding box center [342, 147] width 67 height 11
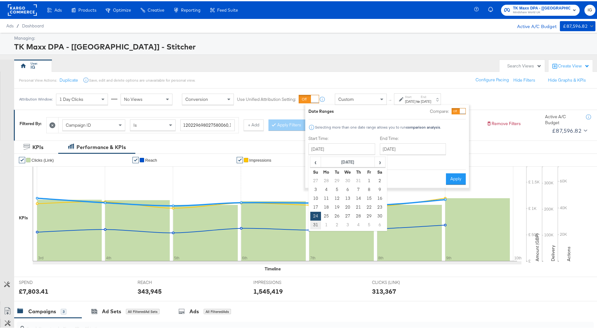
click at [311, 221] on td "31" at bounding box center [316, 223] width 11 height 9
type input "[DATE]"
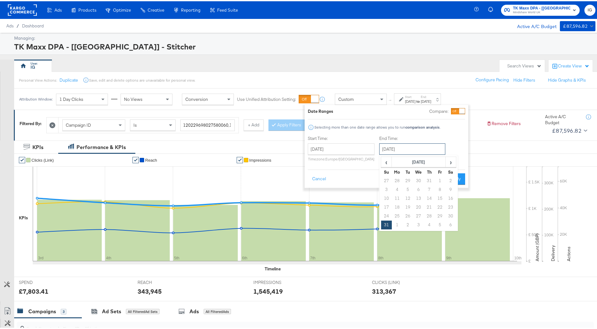
click at [402, 147] on input "[DATE]" at bounding box center [412, 147] width 66 height 11
click at [449, 162] on span "›" at bounding box center [451, 160] width 10 height 9
click at [450, 179] on td "6" at bounding box center [451, 179] width 11 height 9
type input "[DATE]"
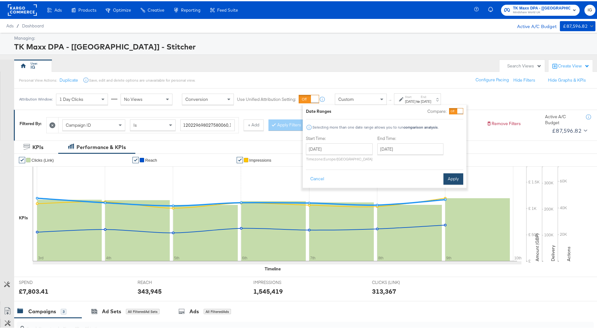
click at [452, 175] on button "Apply" at bounding box center [454, 177] width 20 height 11
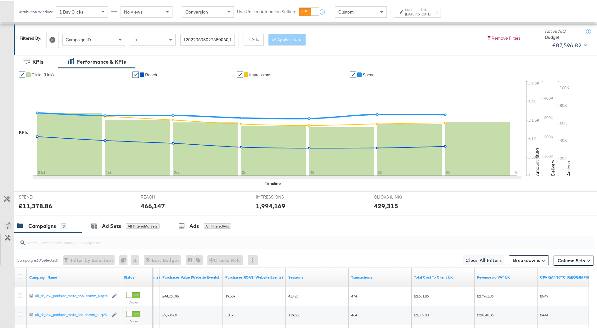
scroll to position [94, 0]
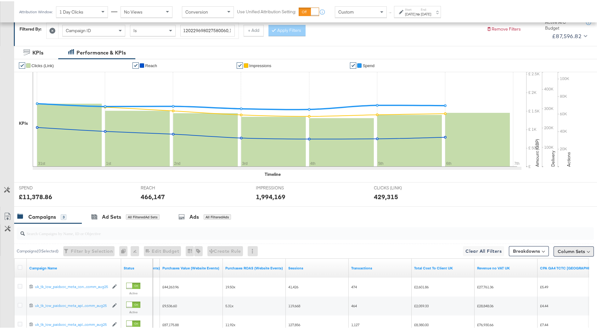
click at [556, 249] on button "Column Sets" at bounding box center [574, 250] width 40 height 10
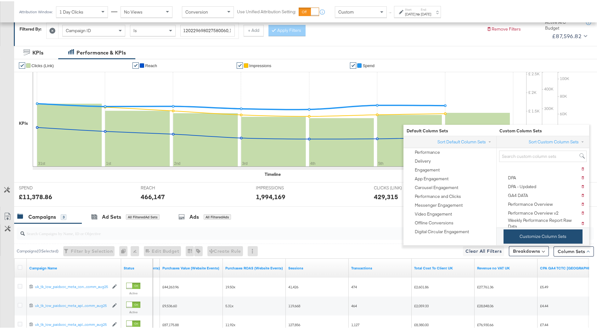
click at [539, 237] on button "Customize Column Sets" at bounding box center [543, 235] width 79 height 14
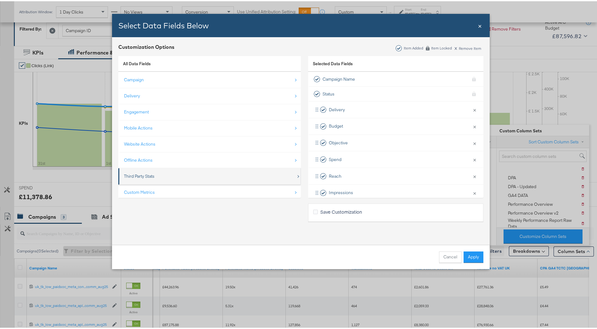
click at [220, 180] on div "Third Party Stats" at bounding box center [210, 174] width 172 height 13
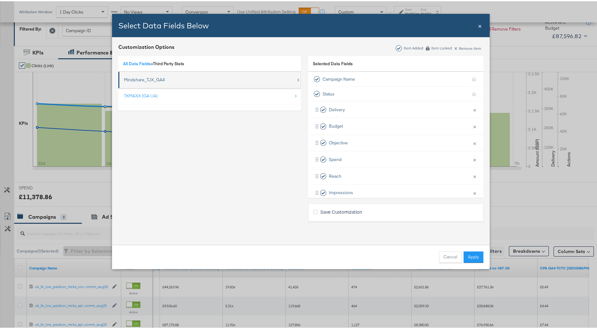
click at [222, 79] on div "Mindshare_TJX_GA4" at bounding box center [210, 78] width 172 height 13
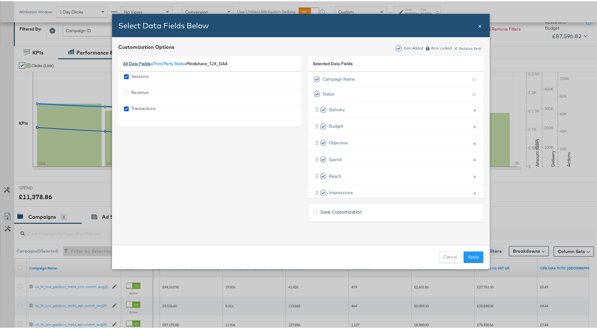
click at [134, 60] on link "All Data Fields" at bounding box center [137, 63] width 28 height 6
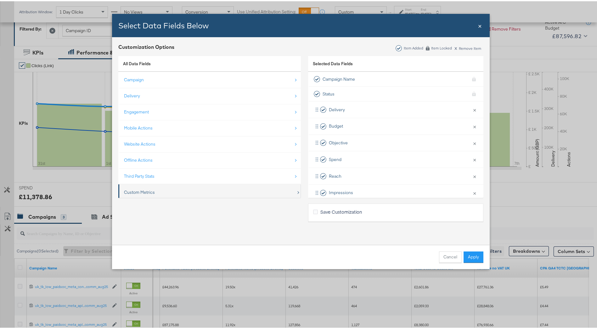
click at [176, 191] on div "Custom Metrics" at bounding box center [210, 191] width 172 height 13
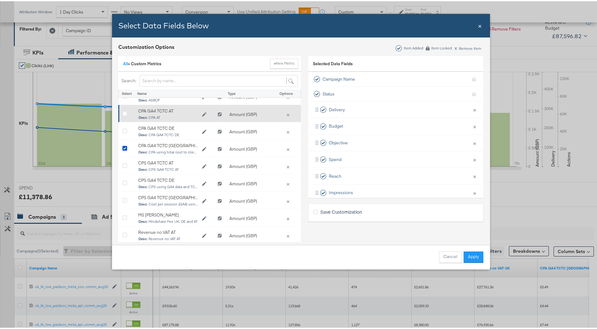
scroll to position [63, 0]
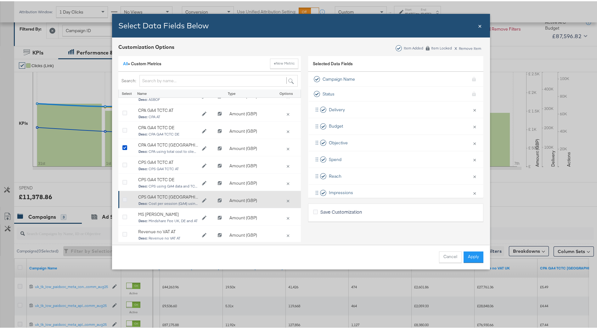
click at [124, 197] on icon "Bulk Add Locations Modal" at bounding box center [125, 198] width 5 height 5
click at [0, 0] on input "Bulk Add Locations Modal" at bounding box center [0, 0] width 0 height 0
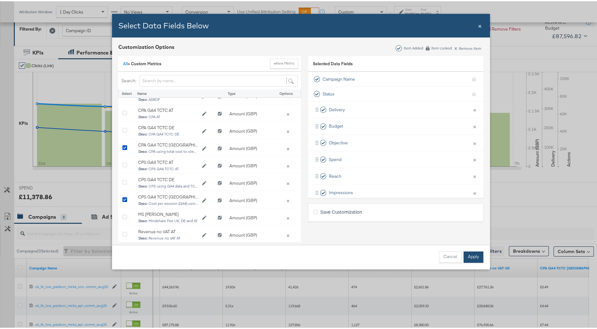
click at [465, 254] on button "Apply" at bounding box center [474, 255] width 20 height 11
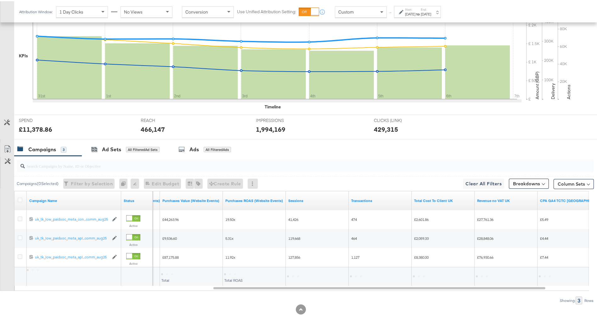
scroll to position [164, 0]
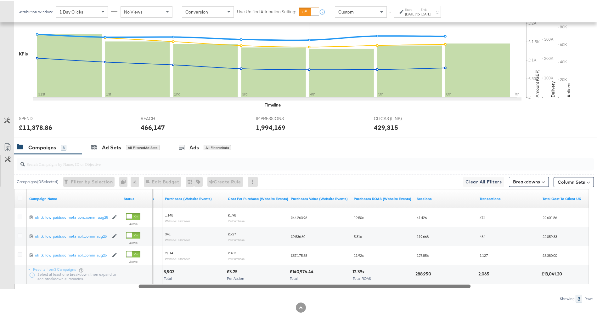
drag, startPoint x: 471, startPoint y: 284, endPoint x: 397, endPoint y: 272, distance: 75.3
click at [397, 270] on div "Campaign Name Status Impressions Purchases (Website Events) Cost Per Purchase (…" at bounding box center [301, 238] width 575 height 100
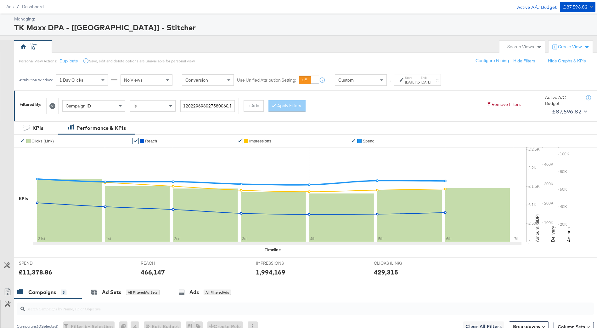
scroll to position [0, 0]
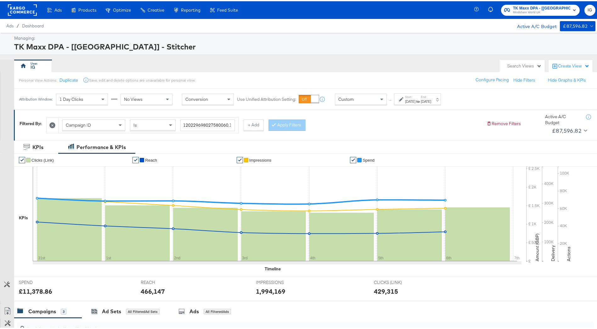
click at [431, 101] on div "[DATE]" at bounding box center [426, 100] width 10 height 5
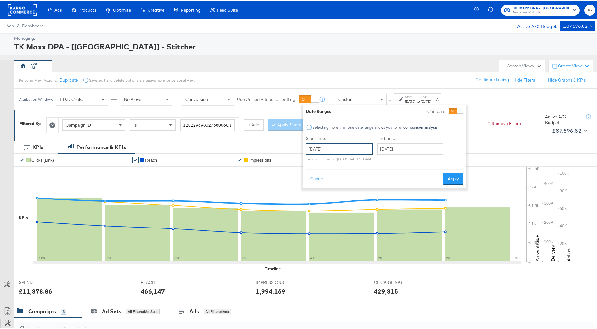
click at [343, 151] on input "[DATE]" at bounding box center [339, 147] width 67 height 11
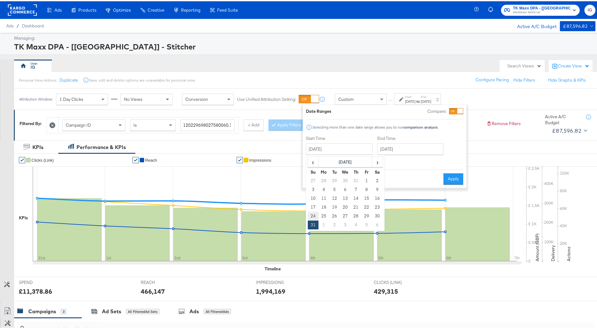
click at [316, 214] on td "24" at bounding box center [313, 214] width 11 height 9
type input "[DATE]"
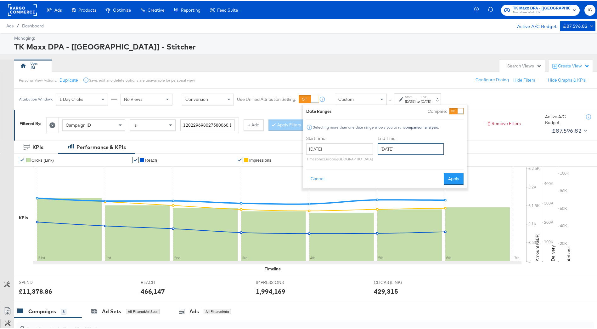
click at [390, 146] on input "[DATE]" at bounding box center [411, 147] width 66 height 11
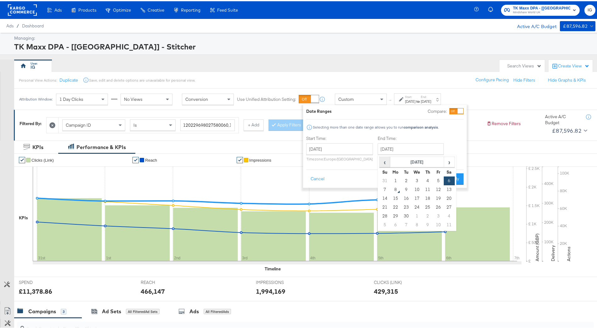
click at [380, 160] on th "‹" at bounding box center [385, 161] width 11 height 11
click at [447, 216] on td "30" at bounding box center [449, 214] width 11 height 9
type input "[DATE]"
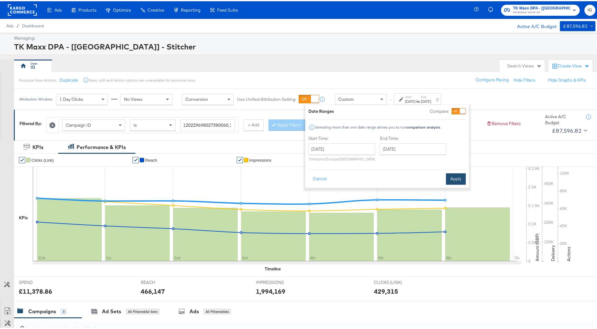
click at [456, 180] on button "Apply" at bounding box center [456, 177] width 20 height 11
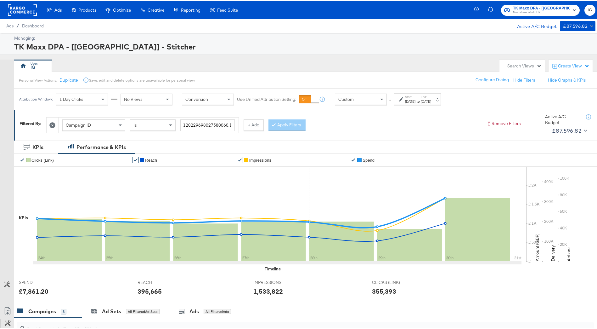
click at [416, 100] on div "[DATE]" at bounding box center [410, 100] width 10 height 5
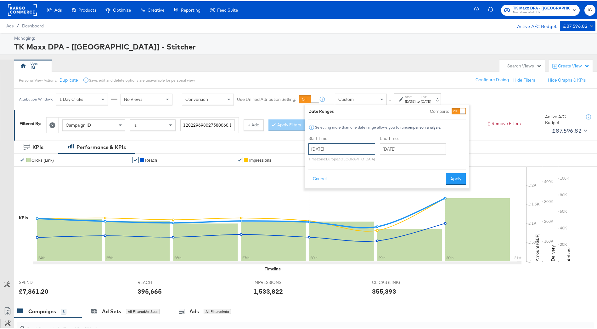
click at [363, 145] on input "[DATE]" at bounding box center [342, 147] width 67 height 11
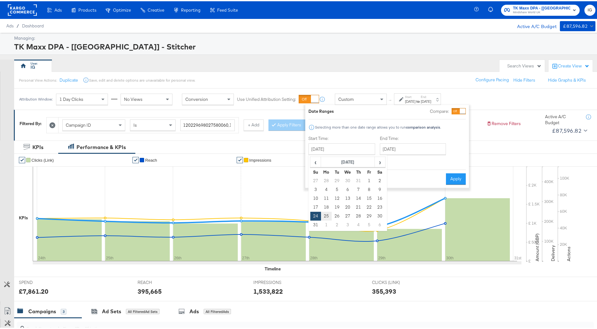
click at [327, 214] on td "25" at bounding box center [326, 214] width 11 height 9
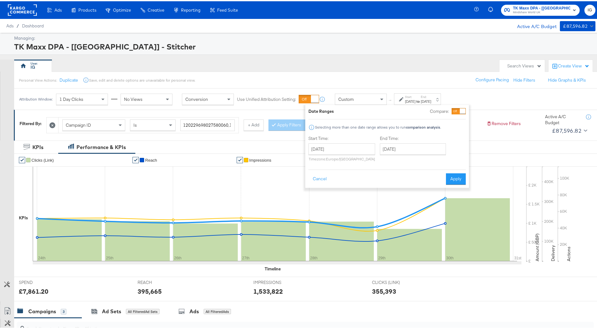
click at [377, 150] on div "Start Time: [DATE] ‹ [DATE] › Su Mo Tu We Th Fr Sa 27 28 29 30 31 1 2 3 4 5 6 7…" at bounding box center [379, 148] width 140 height 29
click at [365, 151] on input "[DATE]" at bounding box center [342, 147] width 67 height 11
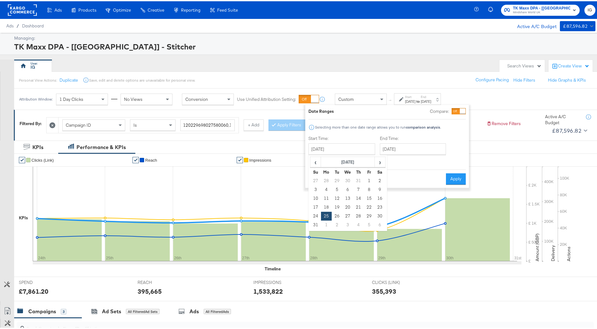
drag, startPoint x: 313, startPoint y: 225, endPoint x: 349, endPoint y: 193, distance: 48.2
click at [313, 225] on td "31" at bounding box center [316, 223] width 11 height 9
type input "[DATE]"
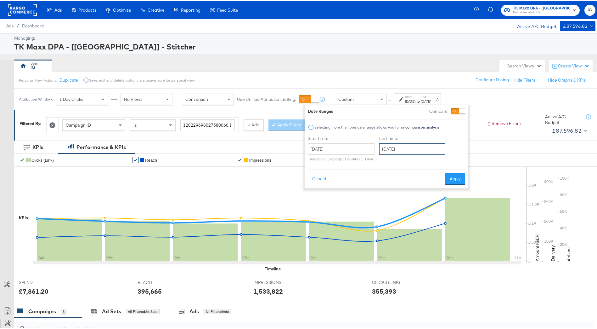
click at [408, 148] on input "[DATE]" at bounding box center [412, 147] width 66 height 11
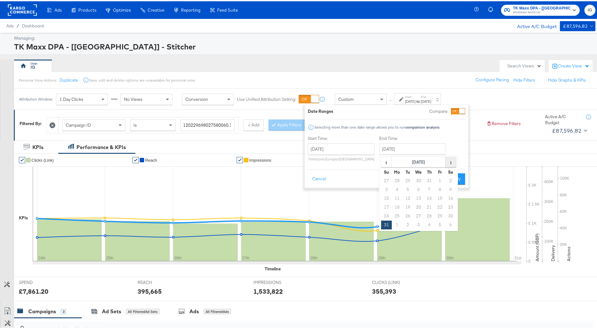
click at [450, 161] on span "›" at bounding box center [451, 160] width 10 height 9
click at [449, 181] on td "6" at bounding box center [451, 179] width 11 height 9
type input "[DATE]"
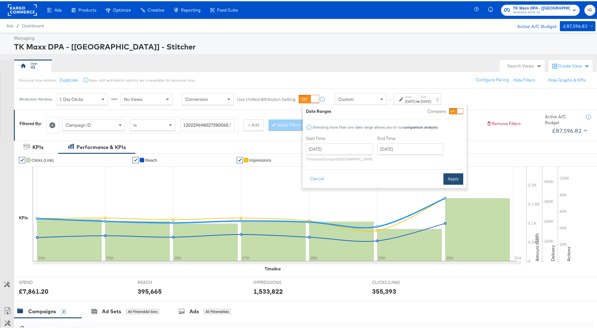
click at [453, 178] on button "Apply" at bounding box center [454, 177] width 20 height 11
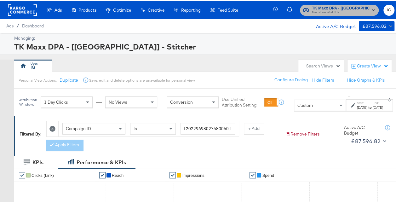
click at [347, 8] on span "TK Maxx DPA - [[GEOGRAPHIC_DATA]] - Stitcher" at bounding box center [340, 7] width 57 height 7
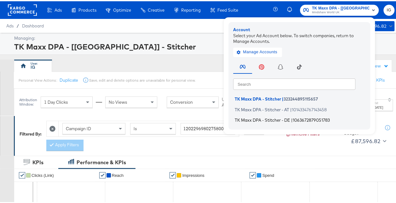
click at [315, 118] on span "1063672879051783" at bounding box center [311, 118] width 37 height 5
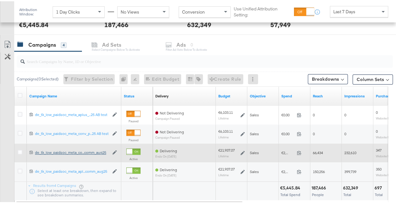
scroll to position [283, 0]
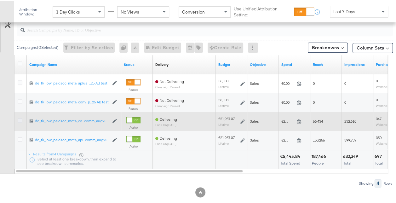
click at [18, 117] on icon at bounding box center [20, 119] width 5 height 5
click at [0, 0] on input "checkbox" at bounding box center [0, 0] width 0 height 0
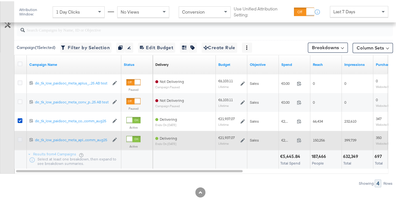
click at [18, 137] on icon at bounding box center [20, 138] width 5 height 5
click at [0, 0] on input "checkbox" at bounding box center [0, 0] width 0 height 0
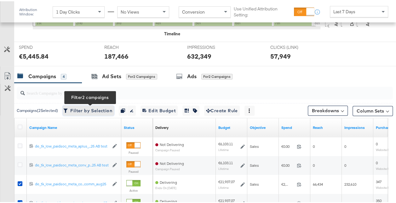
click at [103, 104] on button "Filter by Selection Filter 2 campaigns" at bounding box center [88, 109] width 51 height 10
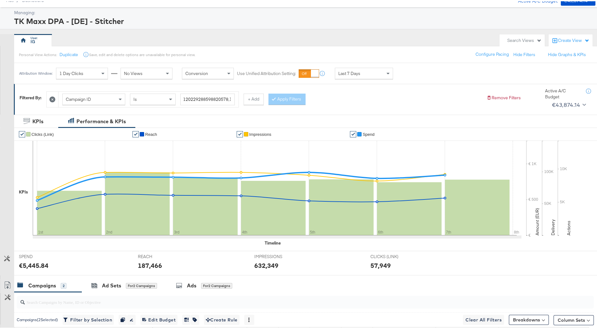
scroll to position [0, 0]
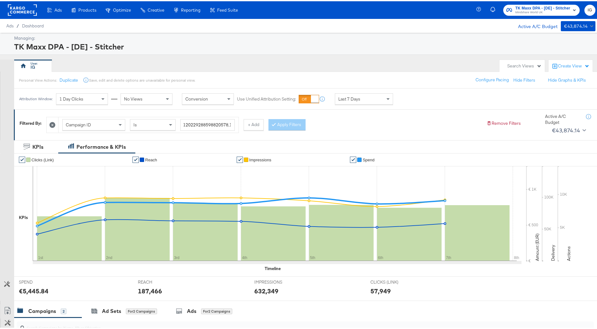
click at [378, 97] on div "Last 7 Days" at bounding box center [364, 97] width 58 height 11
click at [400, 96] on label "End:" at bounding box center [426, 96] width 10 height 4
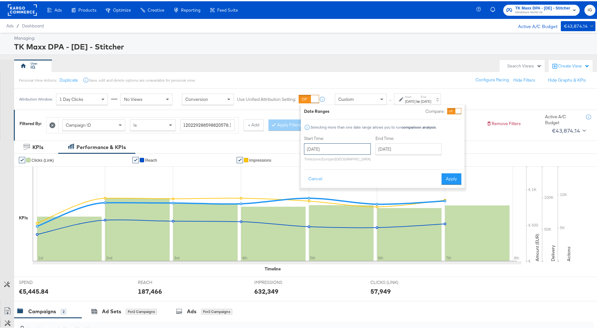
click at [352, 145] on input "September 8th 2025" at bounding box center [337, 147] width 67 height 11
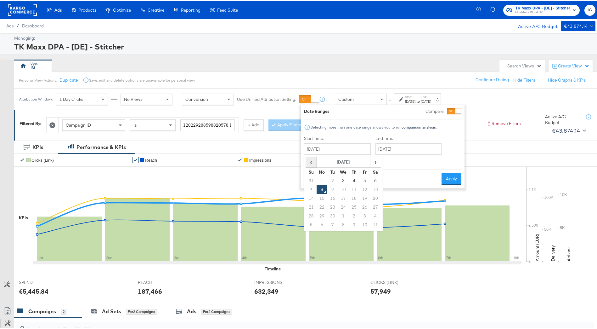
click at [314, 159] on span "‹" at bounding box center [311, 160] width 10 height 9
click at [314, 202] on td "31" at bounding box center [311, 223] width 11 height 9
type input "[DATE]"
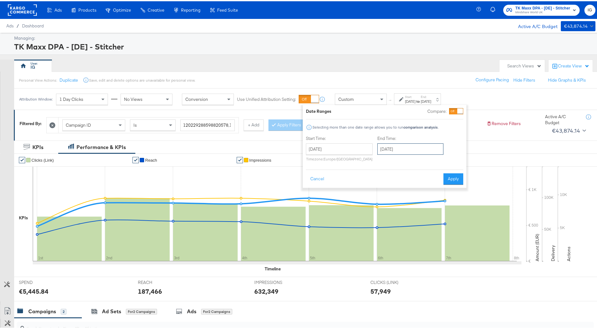
click at [400, 148] on input "September 8th 2025" at bounding box center [411, 147] width 66 height 11
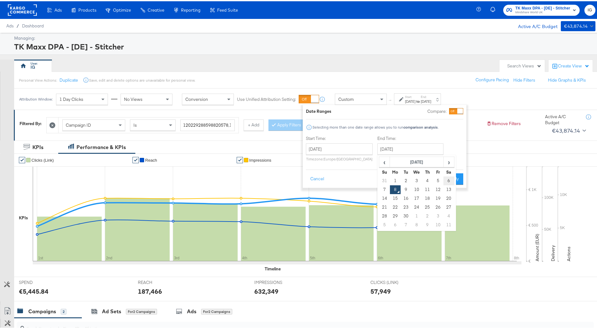
click at [400, 180] on td "6" at bounding box center [449, 179] width 11 height 9
type input "[DATE]"
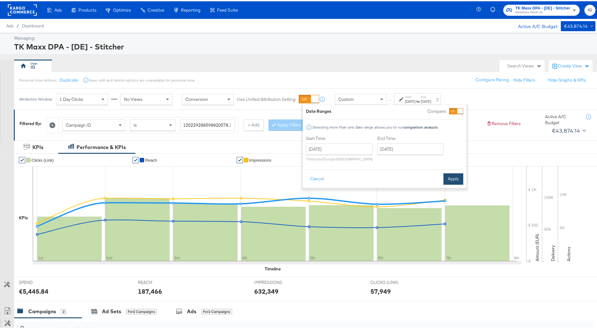
click at [400, 177] on button "Apply" at bounding box center [454, 177] width 20 height 11
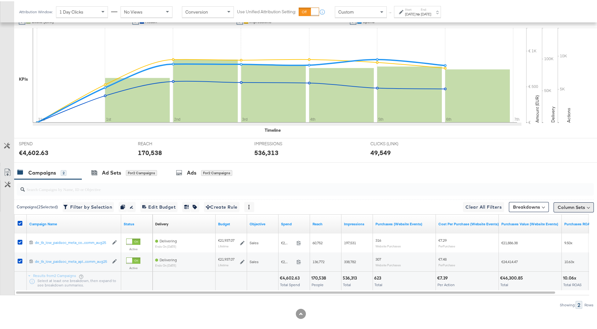
scroll to position [145, 0]
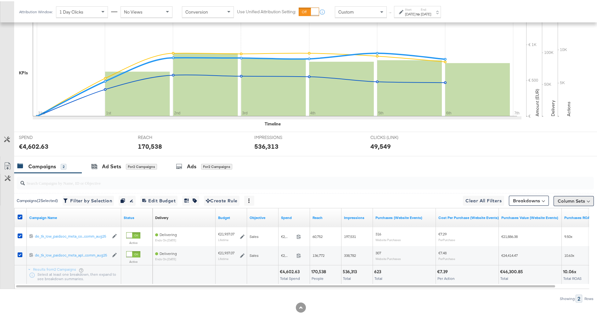
click at [400, 200] on button "Column Sets" at bounding box center [574, 200] width 40 height 10
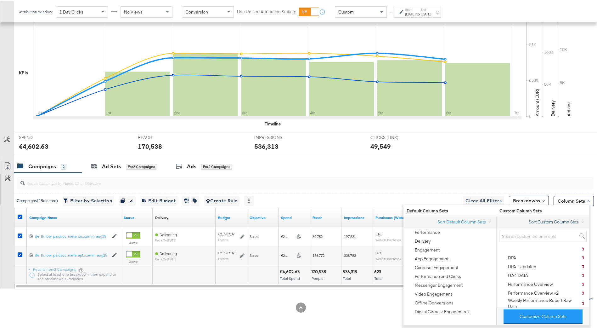
click at [400, 202] on button "Sort Custom Column Sets" at bounding box center [558, 220] width 58 height 7
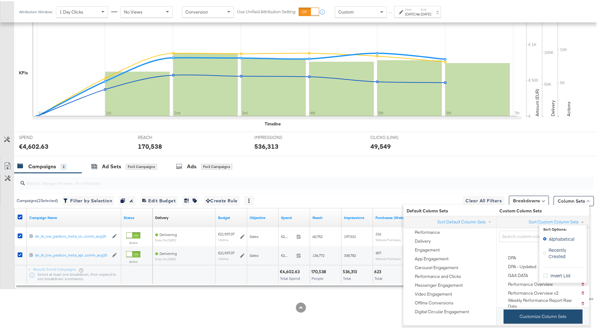
click at [400, 202] on button "Customize Column Sets" at bounding box center [543, 315] width 79 height 14
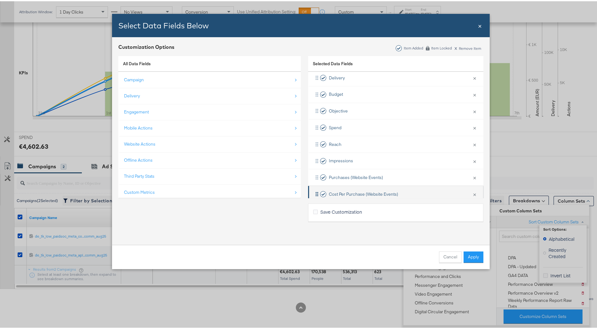
scroll to position [76, 0]
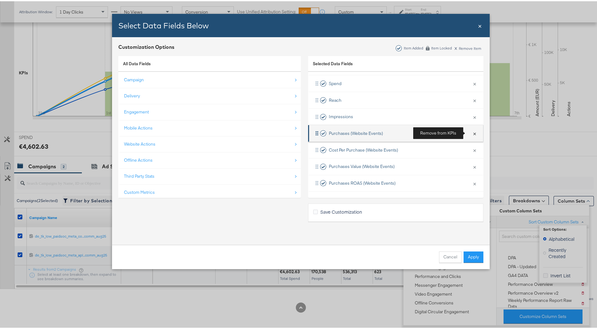
click at [400, 134] on button "×" at bounding box center [475, 131] width 8 height 13
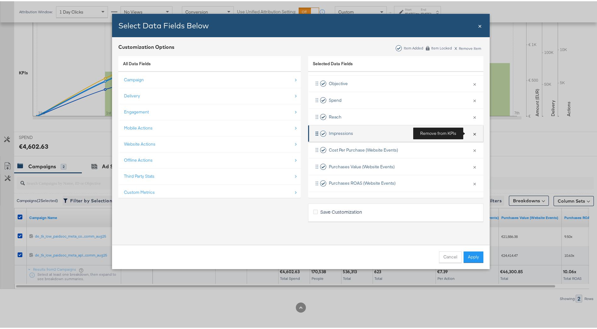
click at [400, 135] on button "×" at bounding box center [475, 132] width 8 height 13
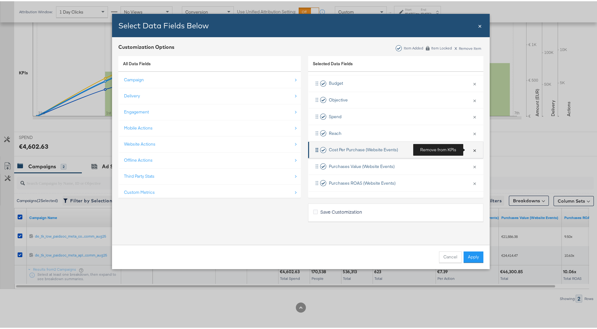
click at [400, 151] on button "×" at bounding box center [475, 148] width 8 height 13
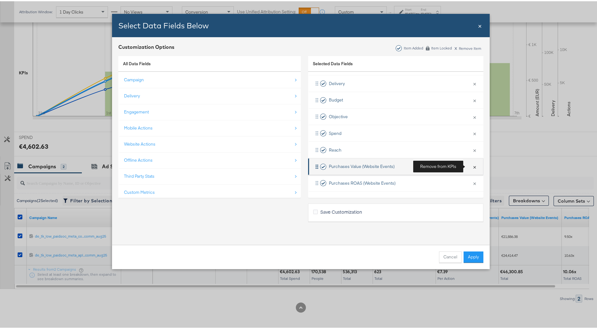
click at [400, 164] on button "×" at bounding box center [475, 165] width 8 height 13
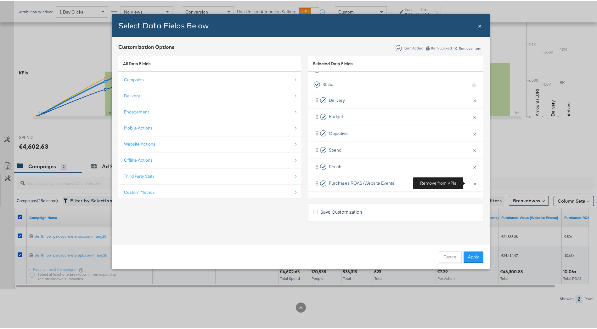
drag, startPoint x: 467, startPoint y: 185, endPoint x: 448, endPoint y: 186, distance: 19.2
click at [400, 185] on button "×" at bounding box center [475, 181] width 8 height 13
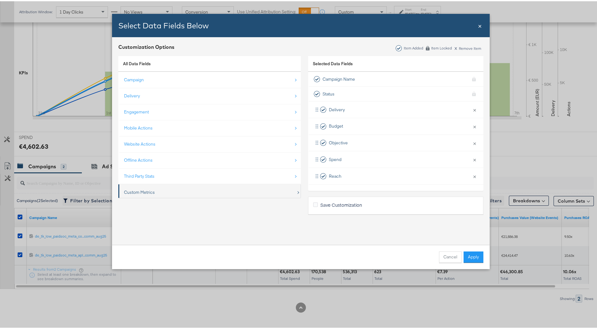
click at [157, 186] on div "Custom Metrics" at bounding box center [210, 191] width 172 height 13
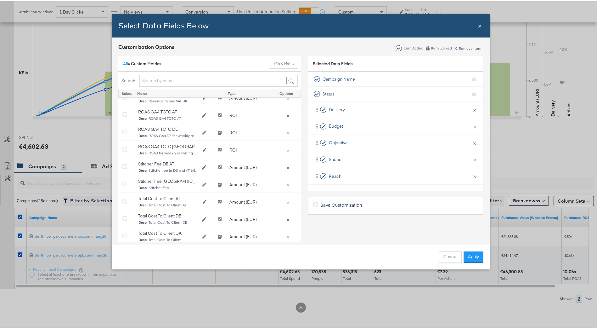
scroll to position [239, 0]
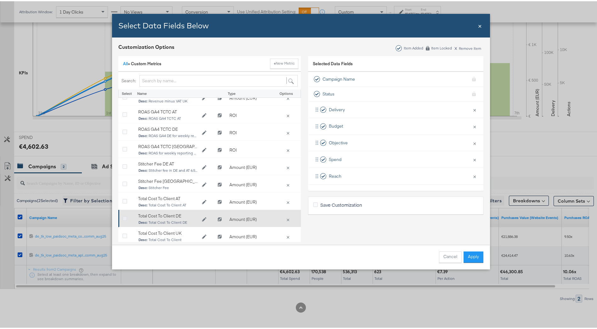
click at [124, 202] on icon "Bulk Add Locations Modal" at bounding box center [125, 217] width 5 height 5
click at [0, 0] on input "Bulk Add Locations Modal" at bounding box center [0, 0] width 0 height 0
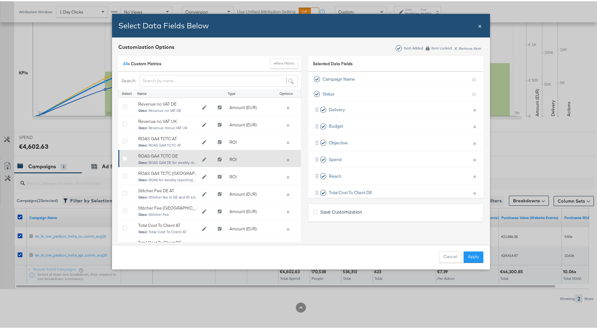
scroll to position [176, 0]
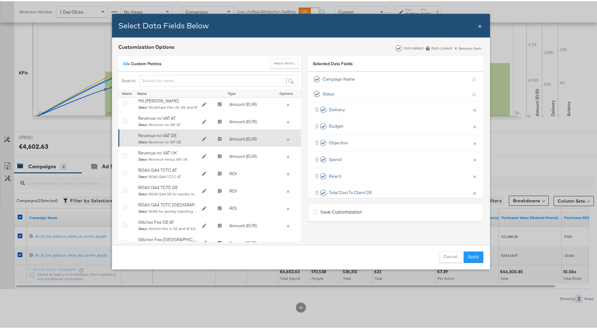
click at [123, 137] on icon "Bulk Add Locations Modal" at bounding box center [125, 137] width 5 height 5
click at [0, 0] on input "Bulk Add Locations Modal" at bounding box center [0, 0] width 0 height 0
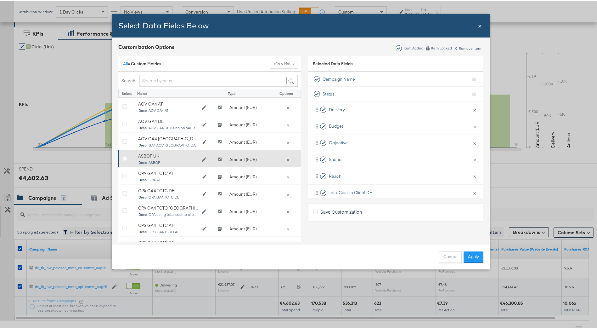
scroll to position [31, 0]
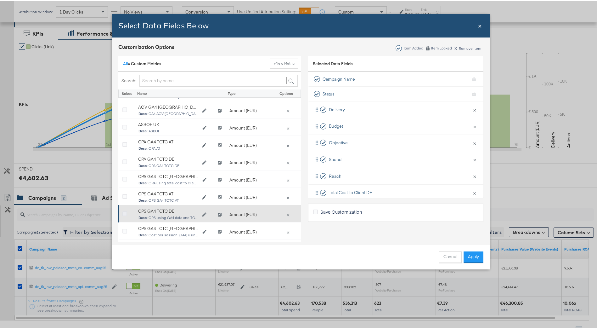
click at [124, 202] on icon "Bulk Add Locations Modal" at bounding box center [125, 212] width 5 height 5
click at [0, 0] on input "Bulk Add Locations Modal" at bounding box center [0, 0] width 0 height 0
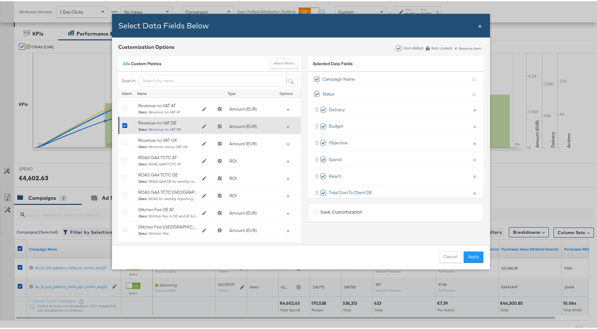
scroll to position [220, 0]
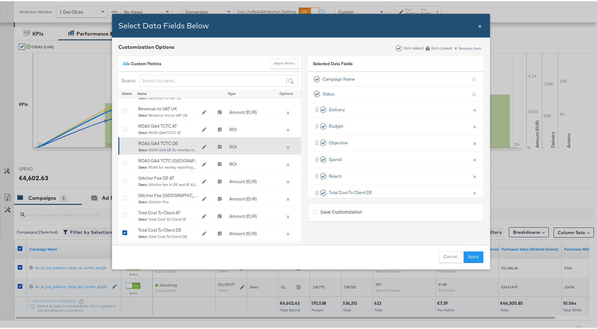
click at [123, 145] on icon "Bulk Add Locations Modal" at bounding box center [125, 145] width 5 height 5
click at [0, 0] on input "Bulk Add Locations Modal" at bounding box center [0, 0] width 0 height 0
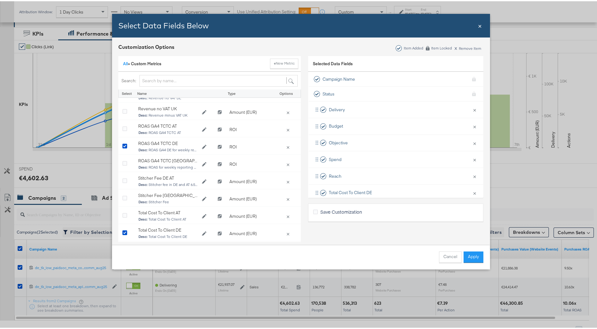
click at [400, 202] on button "Apply" at bounding box center [474, 255] width 20 height 11
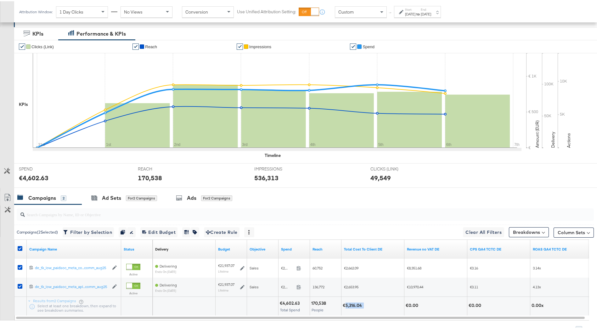
drag, startPoint x: 346, startPoint y: 305, endPoint x: 365, endPoint y: 305, distance: 18.3
click at [365, 202] on div "€5,316.04" at bounding box center [373, 304] width 60 height 6
drag, startPoint x: 365, startPoint y: 305, endPoint x: 359, endPoint y: 306, distance: 5.7
copy div "5,316.04"
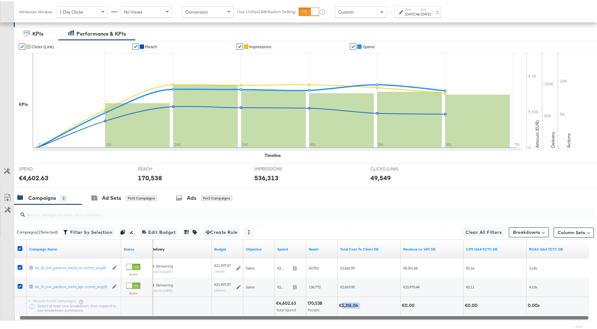
drag, startPoint x: 380, startPoint y: 315, endPoint x: 356, endPoint y: 319, distance: 23.6
click at [353, 202] on div at bounding box center [304, 315] width 569 height 5
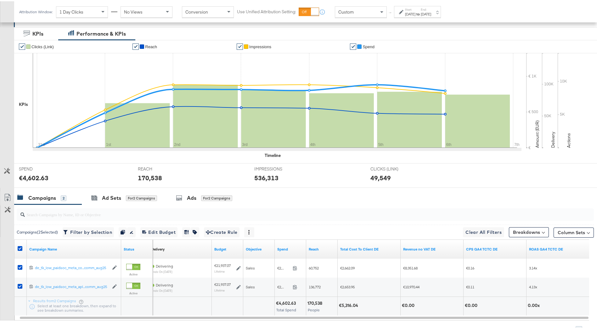
drag, startPoint x: 360, startPoint y: 319, endPoint x: 418, endPoint y: 322, distance: 58.0
click at [400, 202] on div "Campaigns ( 2 Selected) Filter by Selection Filter 2 campaigns Duplicate 2 camp…" at bounding box center [297, 267] width 594 height 129
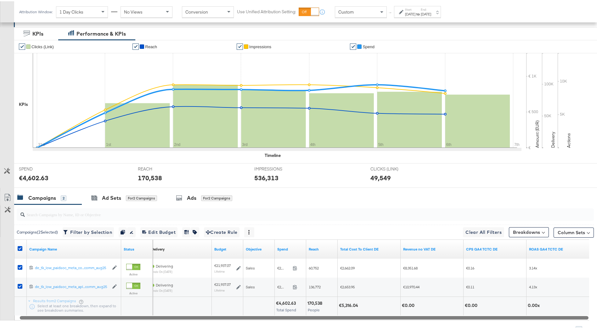
drag, startPoint x: 416, startPoint y: 316, endPoint x: 470, endPoint y: 316, distance: 54.2
click at [400, 202] on div at bounding box center [304, 315] width 569 height 5
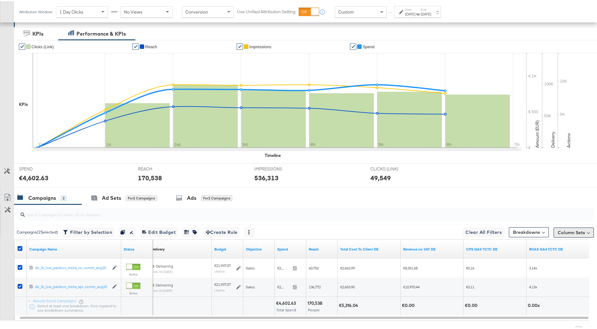
click at [400, 202] on button "Column Sets" at bounding box center [574, 231] width 40 height 10
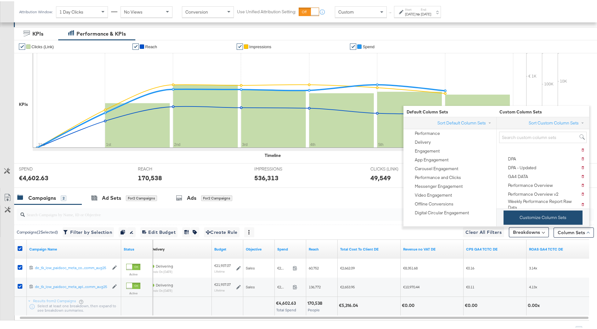
click at [400, 202] on button "Customize Column Sets" at bounding box center [543, 216] width 79 height 14
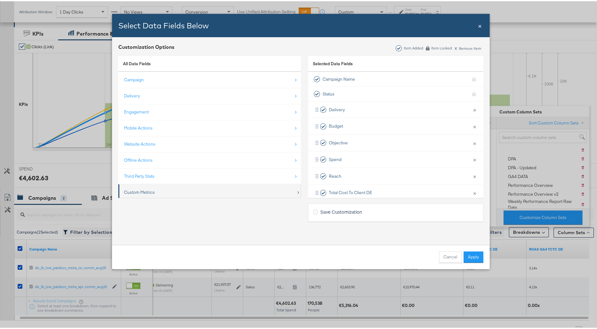
click at [213, 185] on div "Custom Metrics" at bounding box center [210, 191] width 172 height 13
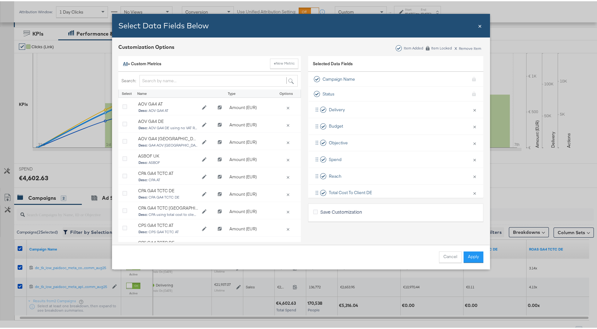
click at [123, 62] on link "All" at bounding box center [125, 63] width 5 height 6
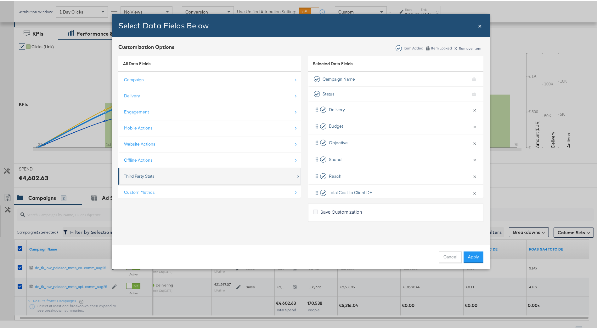
click at [182, 179] on div "Third Party Stats" at bounding box center [210, 174] width 172 height 13
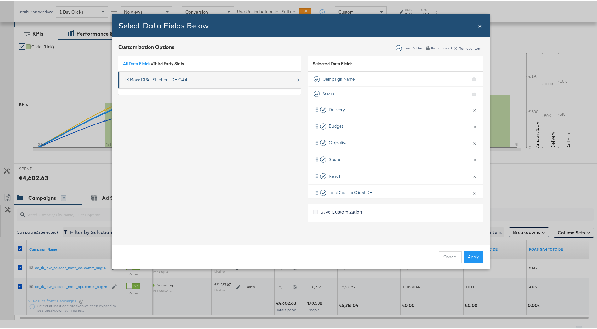
click at [164, 77] on div "TK Maxx DPA - Stitcher - DE-GA4" at bounding box center [155, 79] width 63 height 6
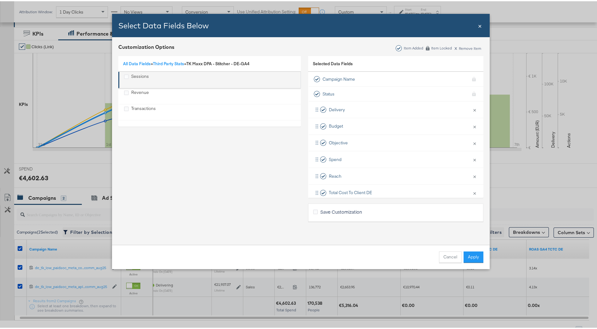
click at [156, 80] on div "Sessions" at bounding box center [210, 78] width 172 height 13
click at [135, 77] on div "Sessions" at bounding box center [140, 78] width 18 height 13
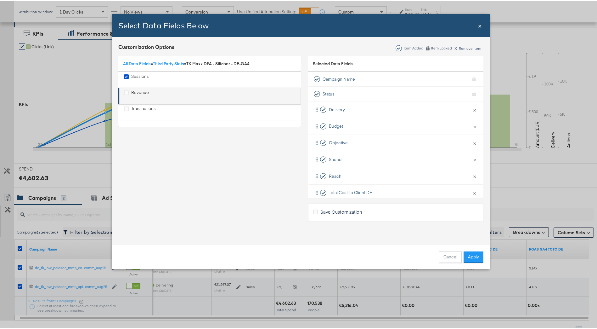
click at [131, 94] on div "Revenue" at bounding box center [140, 94] width 18 height 13
click at [131, 93] on div "Revenue" at bounding box center [140, 94] width 18 height 13
click at [145, 113] on div "Transactions" at bounding box center [143, 110] width 25 height 13
click at [400, 202] on div "Cancel Apply" at bounding box center [301, 255] width 378 height 24
click at [400, 202] on button "Apply" at bounding box center [474, 255] width 20 height 11
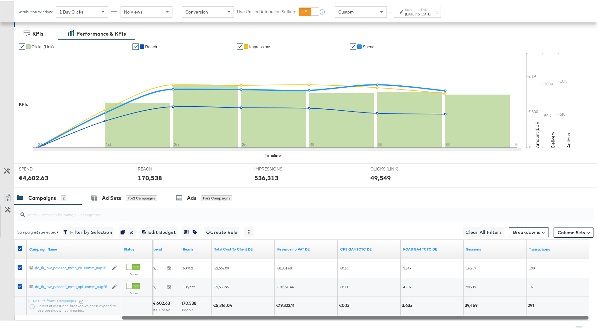
drag, startPoint x: 400, startPoint y: 316, endPoint x: 538, endPoint y: 321, distance: 137.7
click at [400, 202] on div "Campaigns ( 2 Selected) Filter by Selection Filter 2 campaigns Duplicate 2 camp…" at bounding box center [297, 267] width 594 height 129
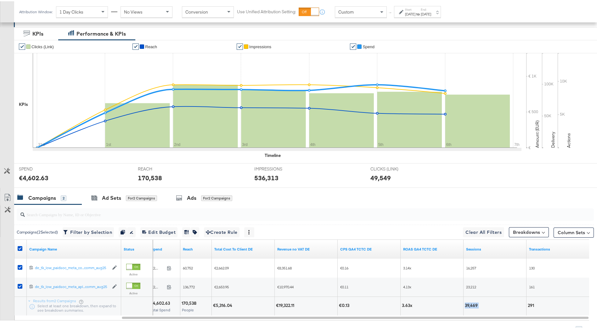
drag, startPoint x: 465, startPoint y: 303, endPoint x: 479, endPoint y: 305, distance: 13.9
click at [400, 202] on div "39,469" at bounding box center [472, 304] width 15 height 6
drag, startPoint x: 479, startPoint y: 305, endPoint x: 472, endPoint y: 305, distance: 6.6
copy div "39,469"
drag, startPoint x: 278, startPoint y: 303, endPoint x: 299, endPoint y: 306, distance: 21.4
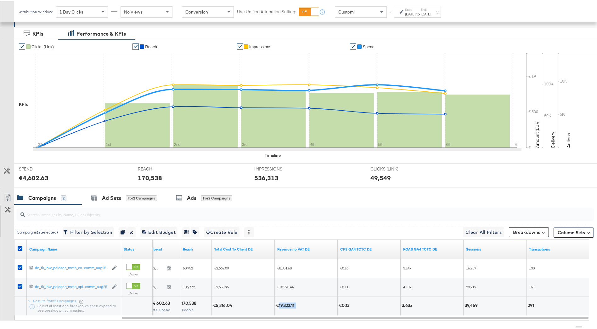
click at [299, 202] on div "€19,322.11" at bounding box center [306, 304] width 60 height 6
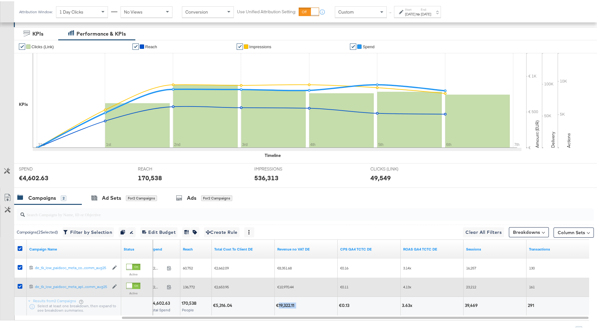
copy div "19,322.11"
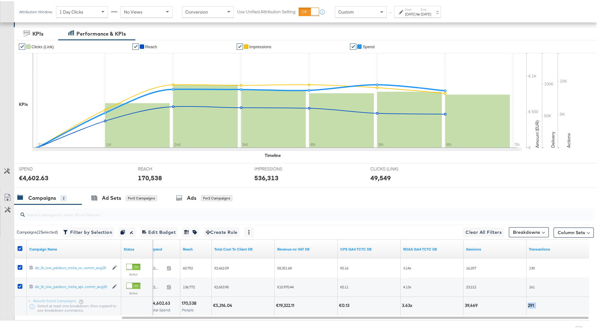
drag, startPoint x: 526, startPoint y: 304, endPoint x: 539, endPoint y: 303, distance: 12.6
click at [400, 202] on div "€4,602.63 Total Spend 170,538 People €5,316.04 €19,322.11 €0.13 3.63x 39,469 291" at bounding box center [306, 304] width 567 height 19
copy div "291"
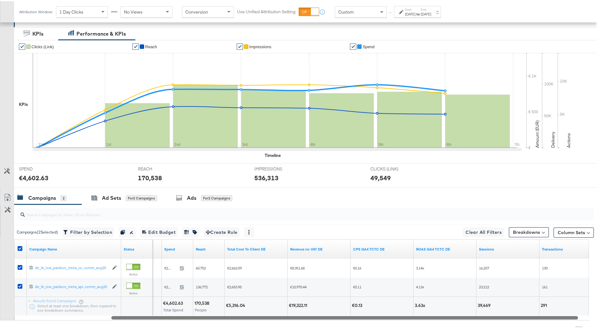
drag, startPoint x: 377, startPoint y: 317, endPoint x: 351, endPoint y: 322, distance: 26.3
click at [351, 202] on div "Campaigns ( 2 Selected) Filter by Selection Filter 2 campaigns Duplicate 2 camp…" at bounding box center [297, 267] width 594 height 129
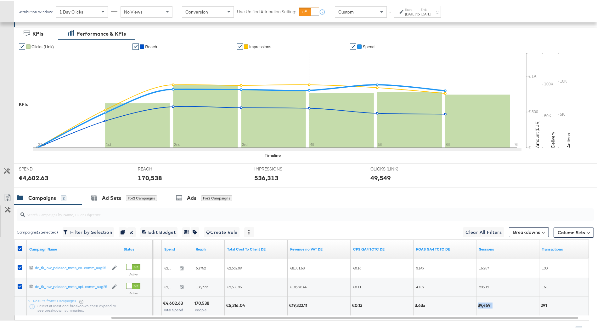
drag, startPoint x: 479, startPoint y: 305, endPoint x: 496, endPoint y: 305, distance: 17.3
click at [400, 202] on div "39,469" at bounding box center [508, 304] width 60 height 6
drag, startPoint x: 496, startPoint y: 305, endPoint x: 489, endPoint y: 304, distance: 7.4
copy div "39,469"
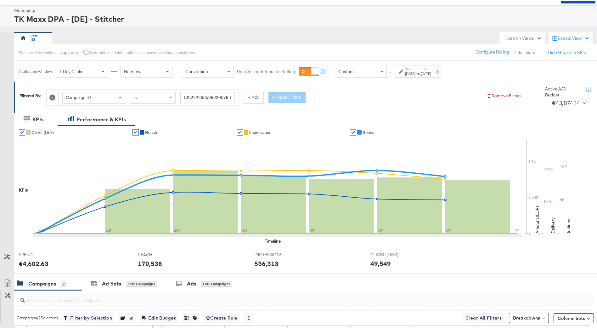
scroll to position [19, 0]
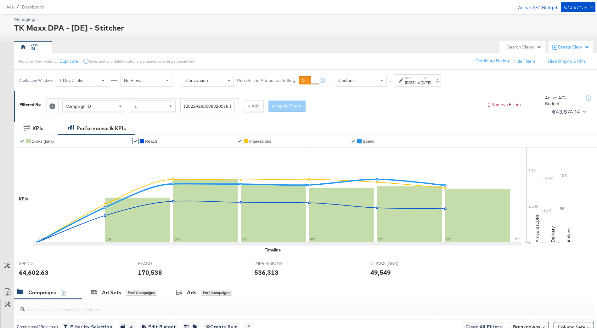
click at [400, 79] on div "[DATE]" at bounding box center [426, 81] width 10 height 5
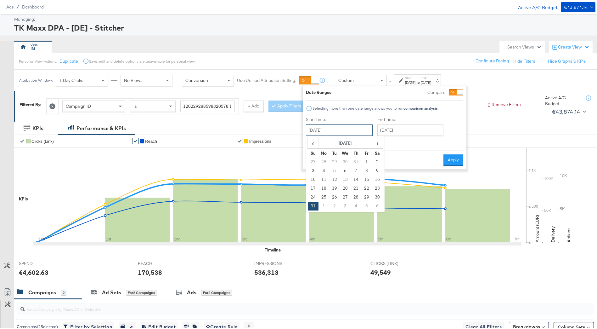
click at [348, 129] on input "[DATE]" at bounding box center [339, 128] width 67 height 11
click at [377, 198] on td "30" at bounding box center [377, 195] width 11 height 9
type input "[DATE]"
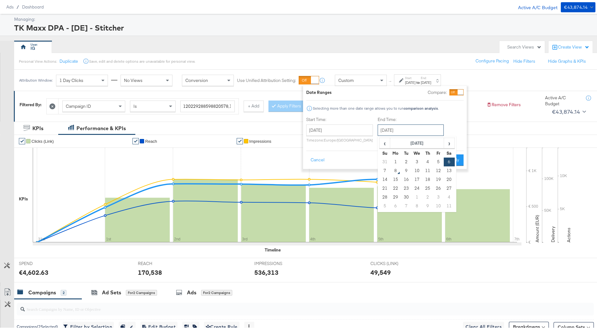
click at [388, 129] on input "[DATE]" at bounding box center [411, 128] width 66 height 11
click at [385, 146] on span "‹" at bounding box center [385, 141] width 10 height 9
click at [400, 197] on td "30" at bounding box center [449, 195] width 11 height 9
type input "[DATE]"
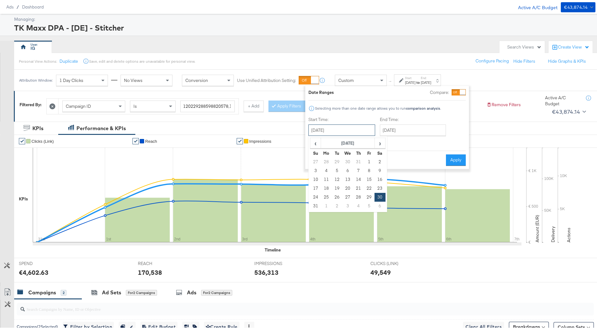
click at [361, 129] on input "[DATE]" at bounding box center [342, 128] width 67 height 11
click at [317, 197] on td "24" at bounding box center [316, 195] width 11 height 9
type input "[DATE]"
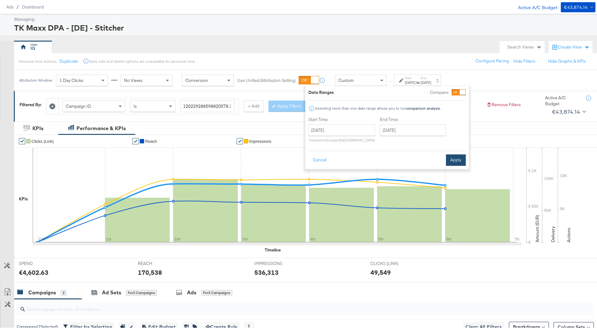
click at [400, 157] on button "Apply" at bounding box center [456, 158] width 20 height 11
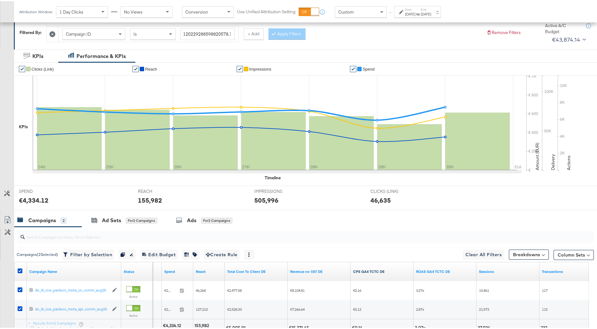
scroll to position [123, 0]
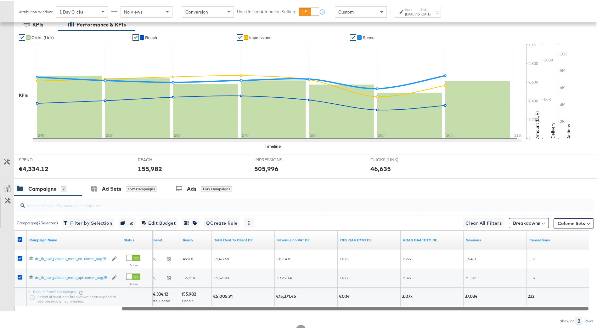
drag, startPoint x: 452, startPoint y: 308, endPoint x: 491, endPoint y: 312, distance: 38.6
click at [400, 202] on div "Campaigns ( 2 Selected) Filter by Selection Filter 2 campaigns Duplicate 2 camp…" at bounding box center [297, 258] width 594 height 129
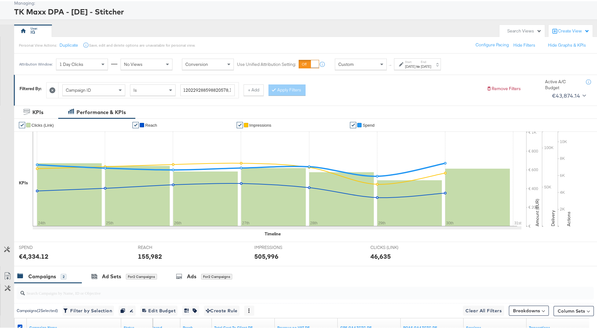
scroll to position [0, 0]
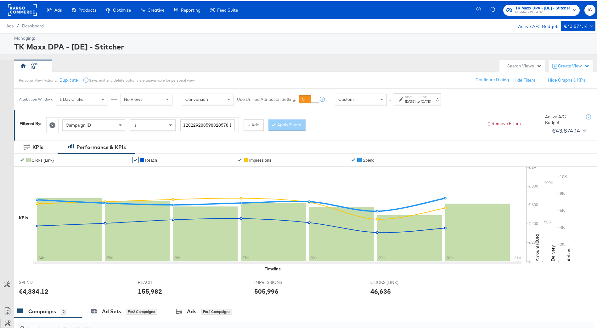
click at [400, 96] on label "End:" at bounding box center [426, 96] width 10 height 4
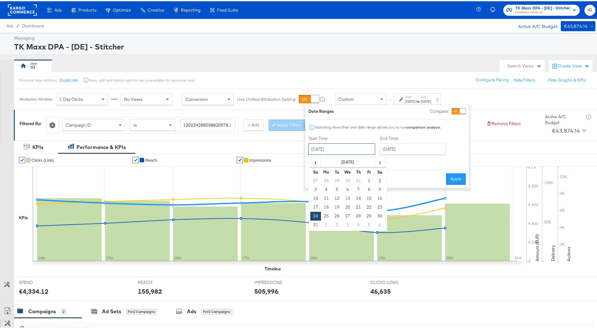
click at [360, 144] on input "[DATE]" at bounding box center [342, 147] width 67 height 11
click at [318, 202] on td "31" at bounding box center [316, 223] width 11 height 9
type input "[DATE]"
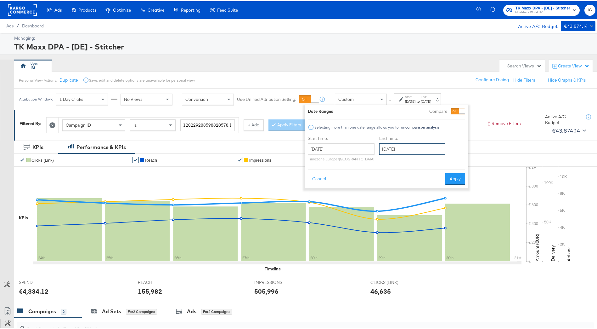
click at [400, 146] on input "[DATE]" at bounding box center [412, 147] width 66 height 11
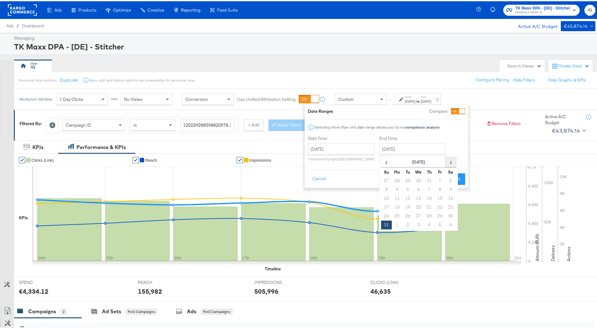
click at [400, 164] on span "›" at bounding box center [451, 160] width 10 height 9
click at [400, 180] on td "6" at bounding box center [451, 179] width 11 height 9
type input "[DATE]"
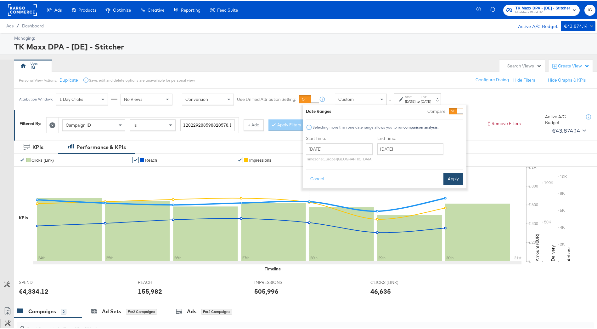
click at [400, 173] on button "Apply" at bounding box center [454, 177] width 20 height 11
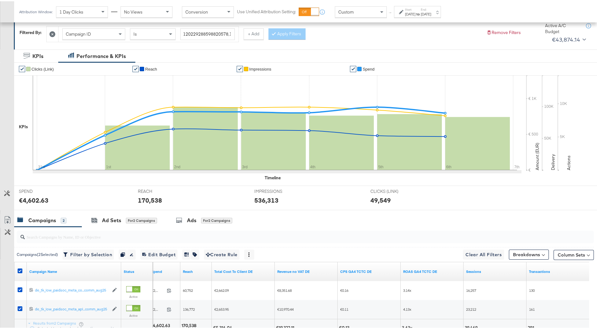
scroll to position [123, 0]
